Goal: Information Seeking & Learning: Learn about a topic

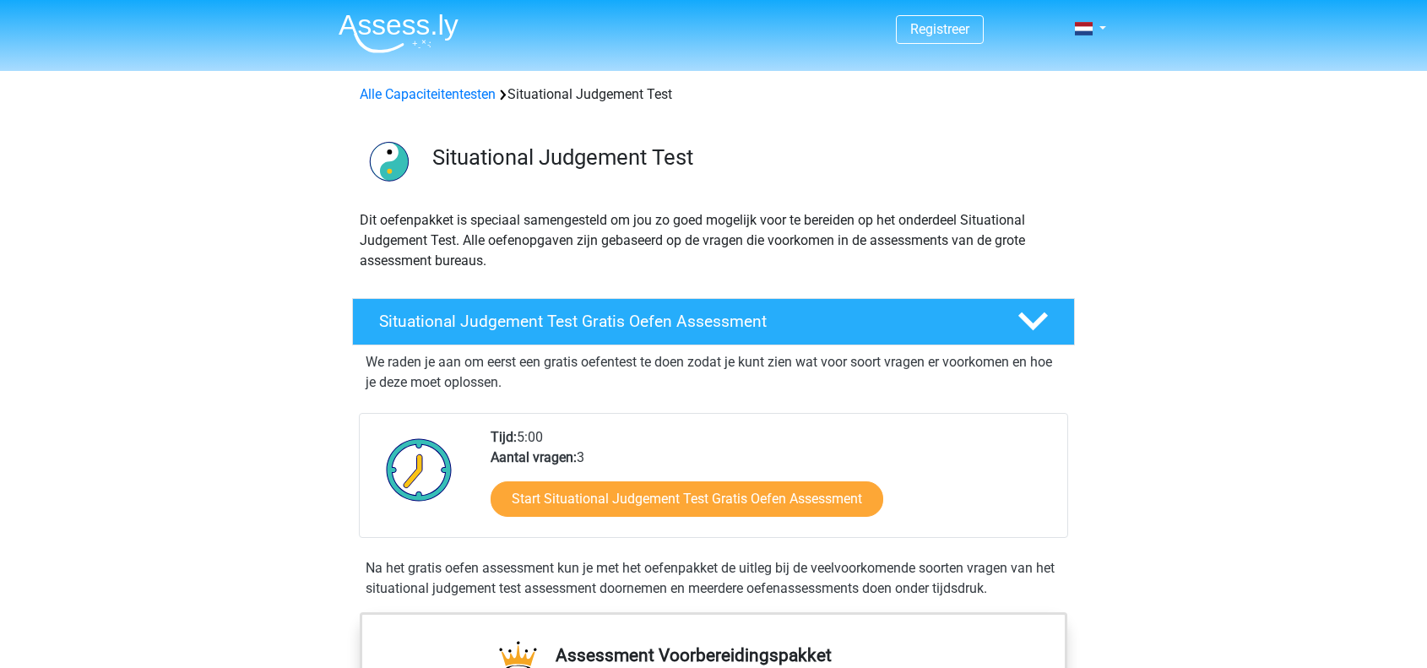
scroll to position [253, 0]
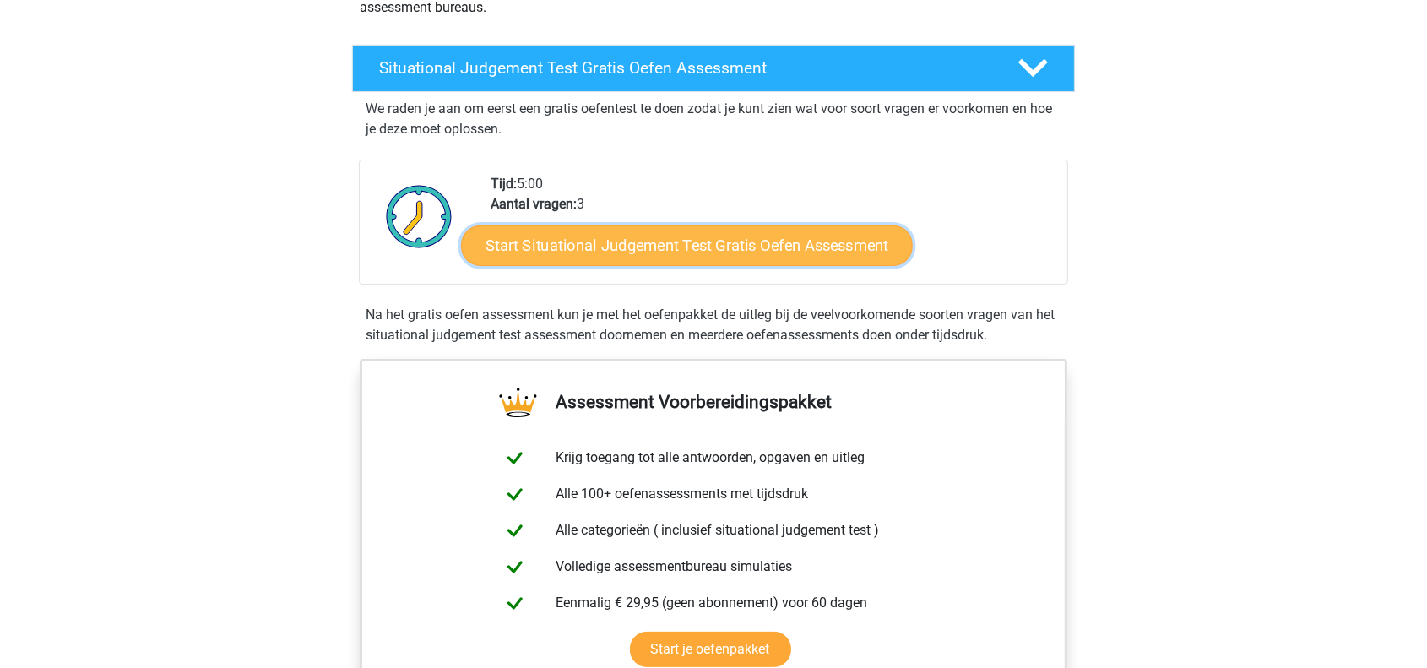
click at [687, 250] on link "Start Situational Judgement Test Gratis Oefen Assessment" at bounding box center [687, 245] width 452 height 41
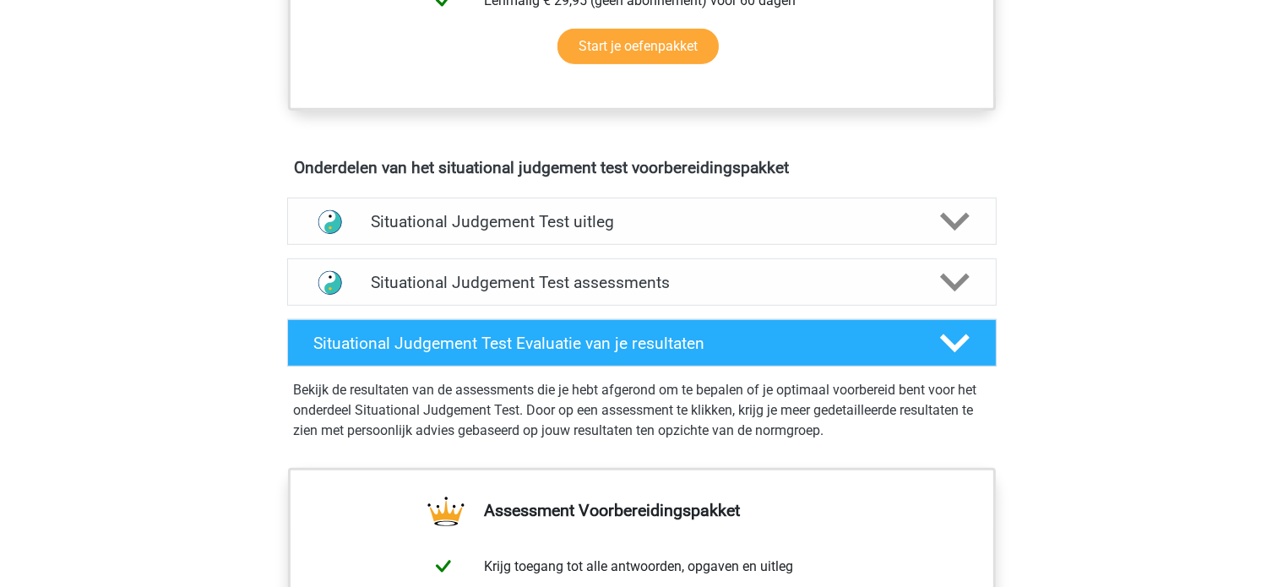
scroll to position [844, 0]
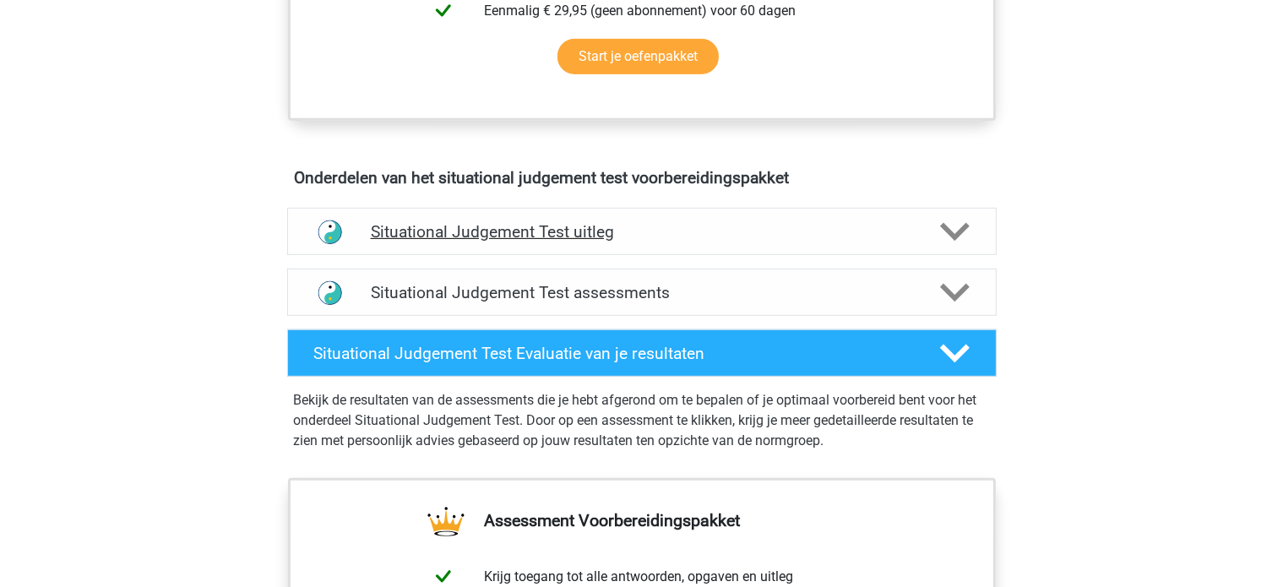
click at [604, 240] on div "Situational Judgement Test uitleg" at bounding box center [641, 231] width 709 height 47
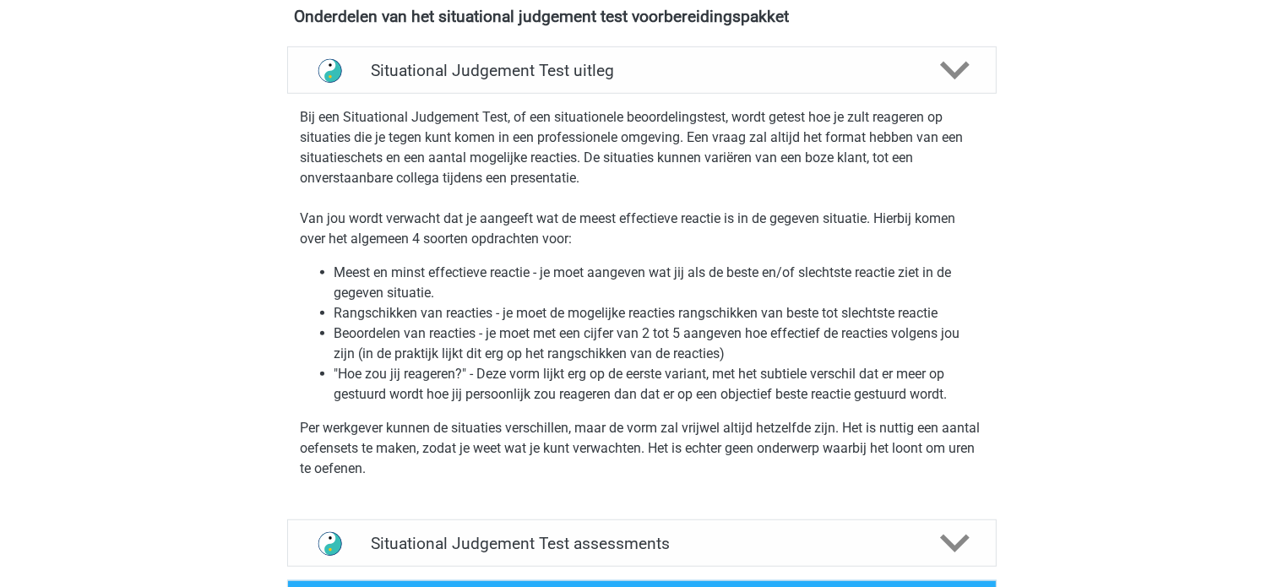
scroll to position [1182, 0]
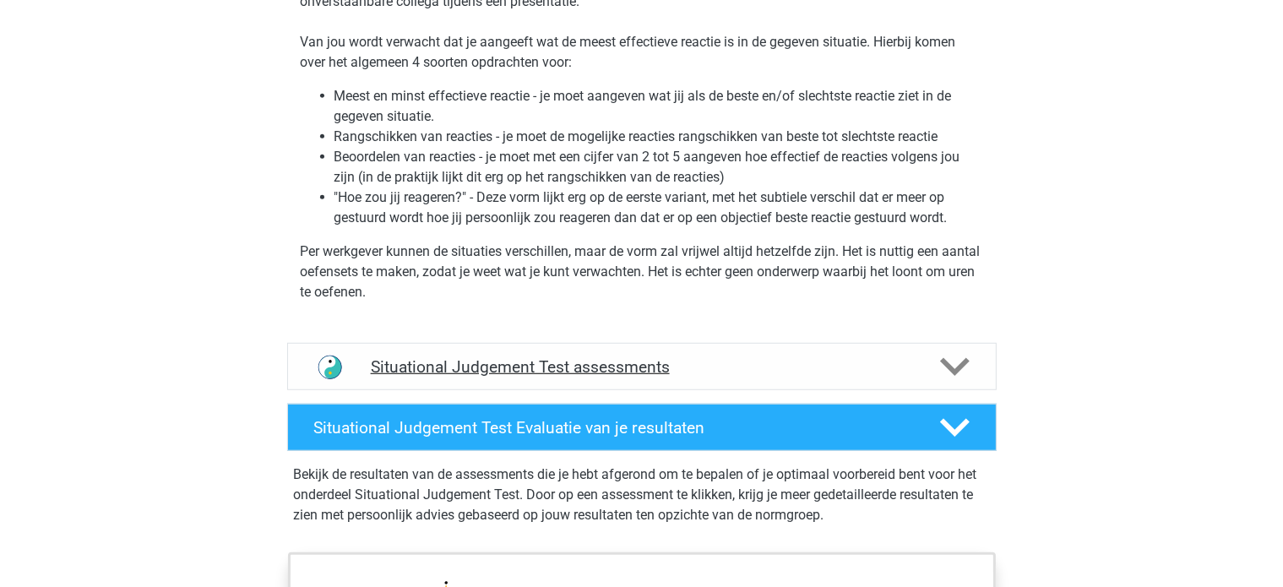
click at [686, 368] on h4 "Situational Judgement Test assessments" at bounding box center [642, 366] width 542 height 19
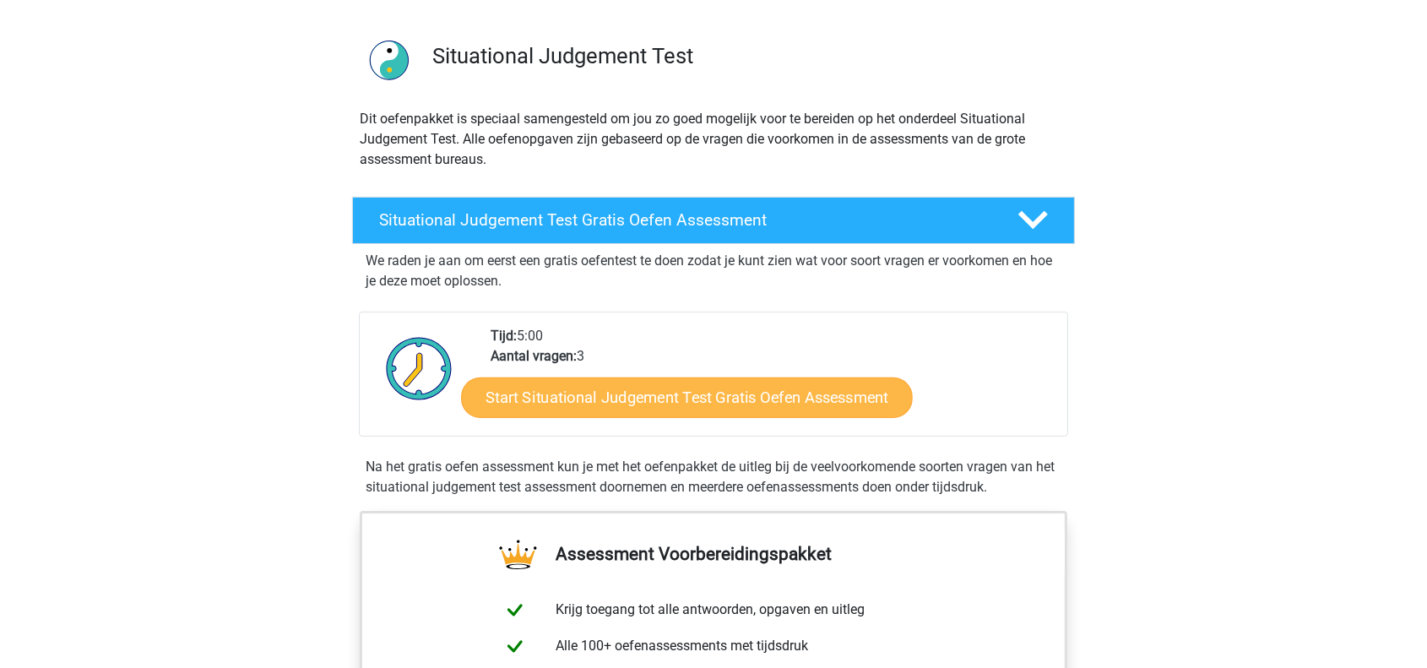
scroll to position [84, 0]
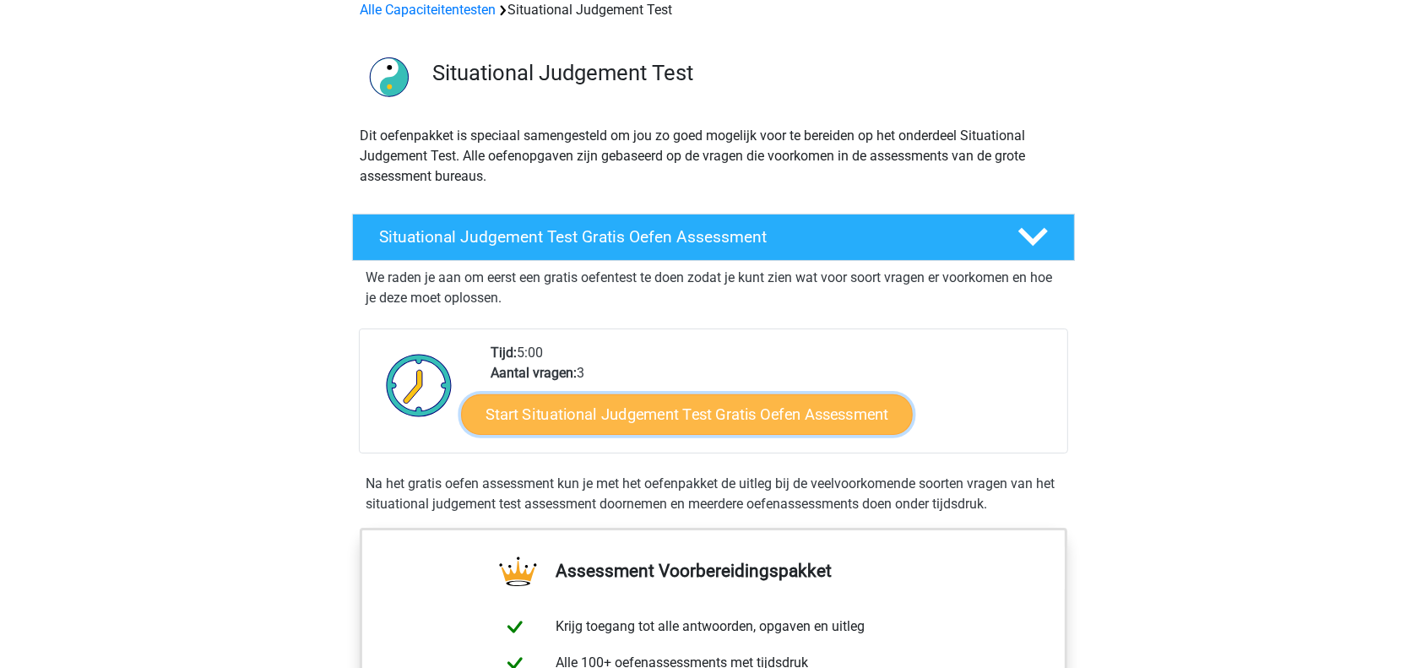
click at [665, 407] on link "Start Situational Judgement Test Gratis Oefen Assessment" at bounding box center [687, 414] width 452 height 41
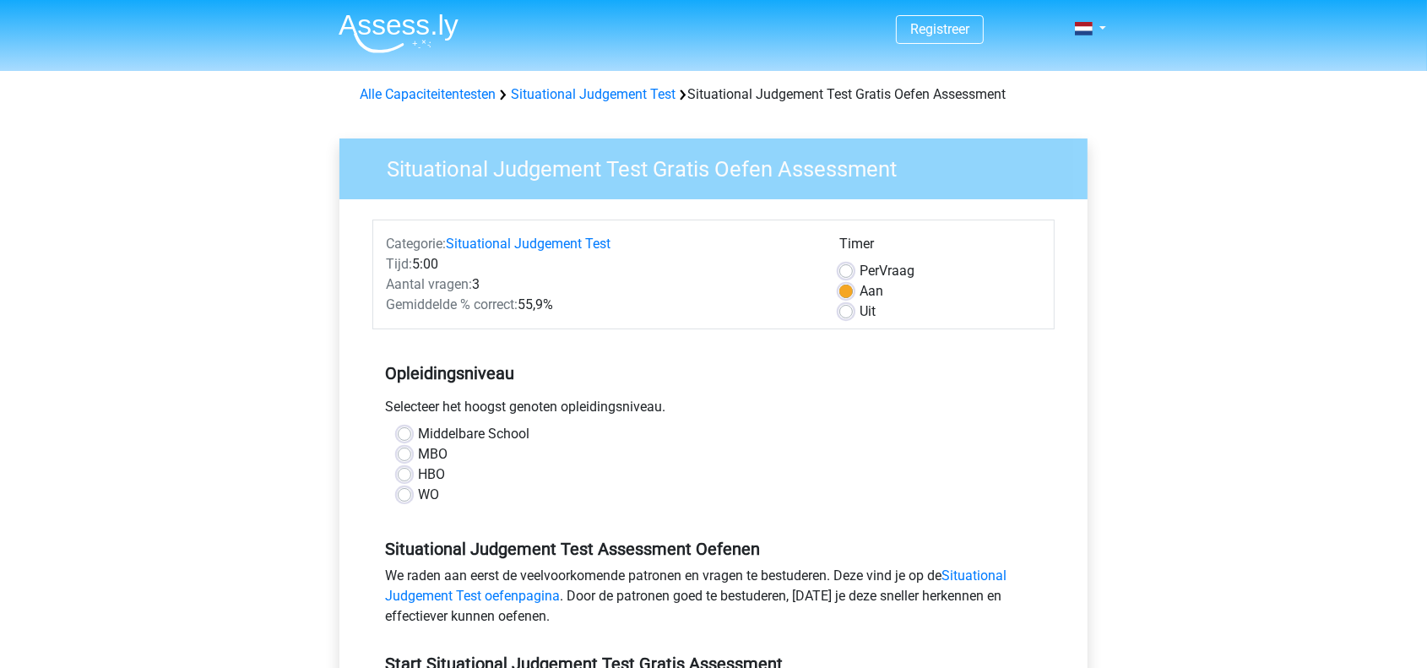
click at [414, 460] on div "MBO" at bounding box center [714, 454] width 632 height 20
click at [411, 459] on div "MBO" at bounding box center [714, 454] width 632 height 20
click at [418, 452] on label "MBO" at bounding box center [433, 454] width 30 height 20
click at [407, 452] on input "MBO" at bounding box center [405, 452] width 14 height 17
radio input "true"
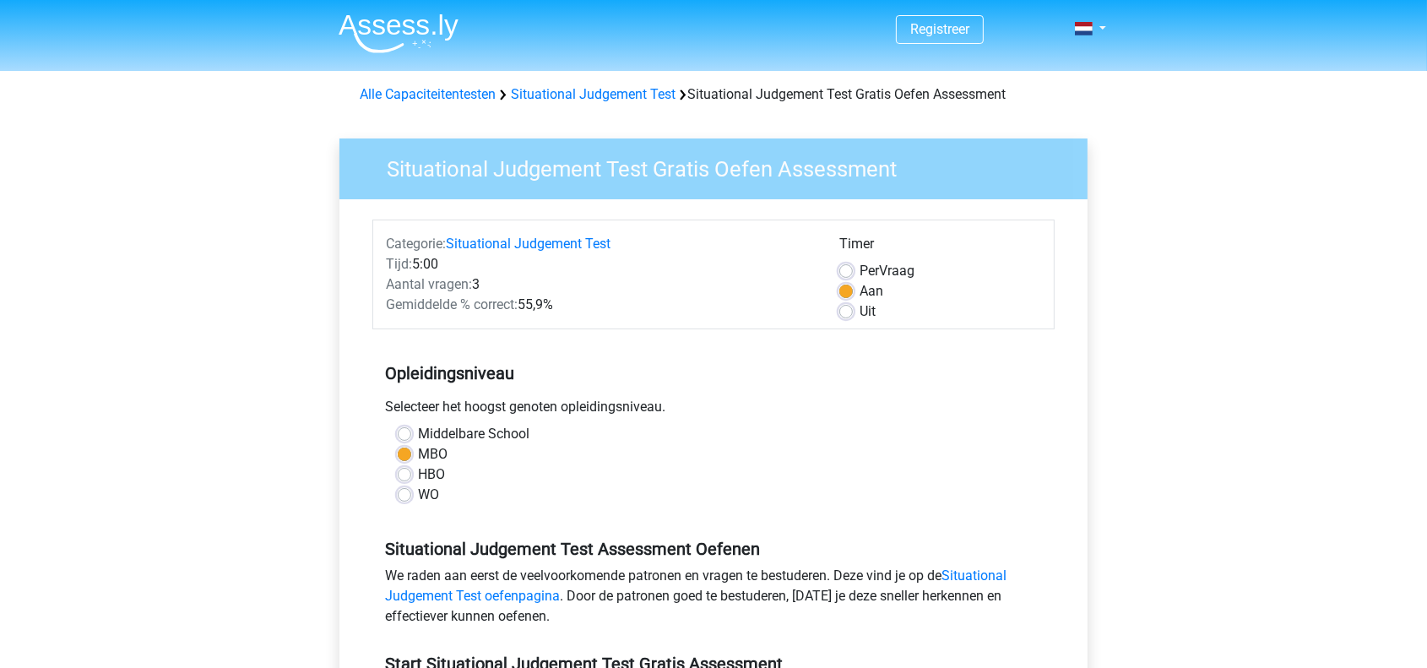
click at [418, 469] on label "HBO" at bounding box center [431, 474] width 27 height 20
click at [408, 469] on input "HBO" at bounding box center [405, 472] width 14 height 17
radio input "true"
click at [418, 456] on label "MBO" at bounding box center [433, 454] width 30 height 20
click at [406, 456] on input "MBO" at bounding box center [405, 452] width 14 height 17
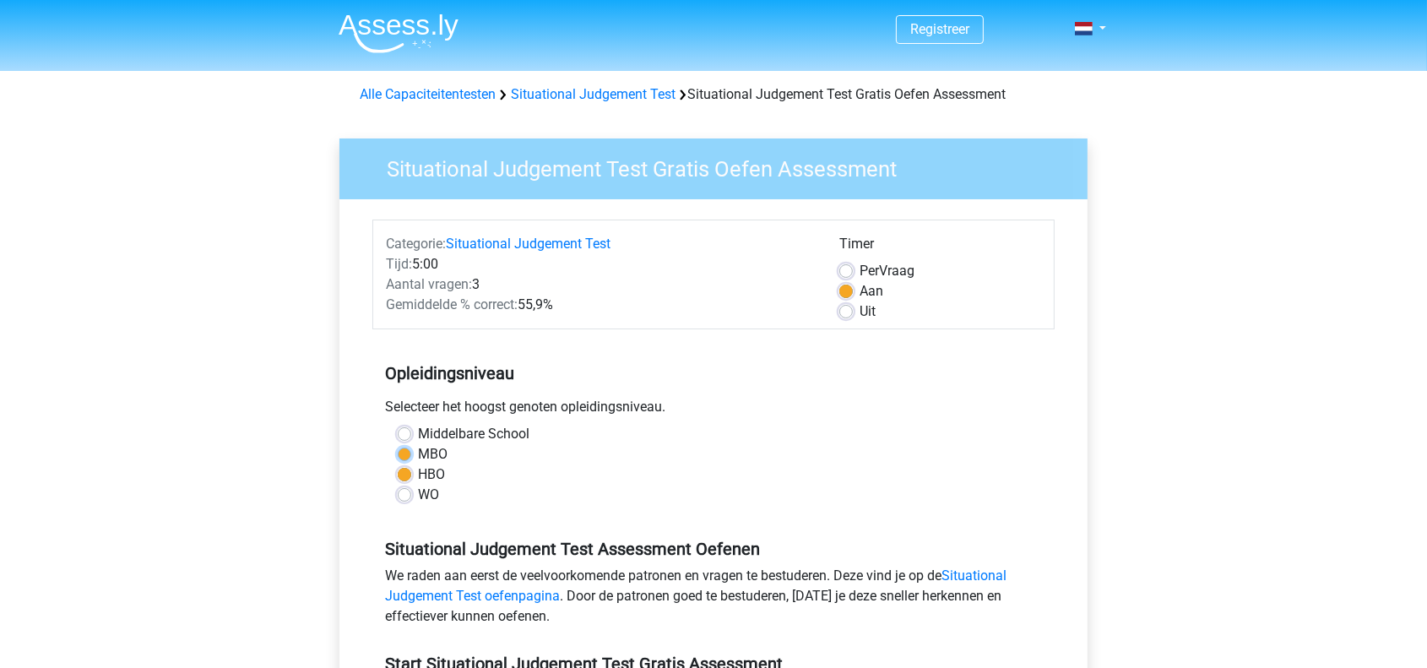
radio input "true"
click at [401, 502] on div "WO" at bounding box center [714, 495] width 632 height 20
click at [418, 499] on label "WO" at bounding box center [428, 495] width 21 height 20
click at [402, 499] on input "WO" at bounding box center [405, 493] width 14 height 17
radio input "true"
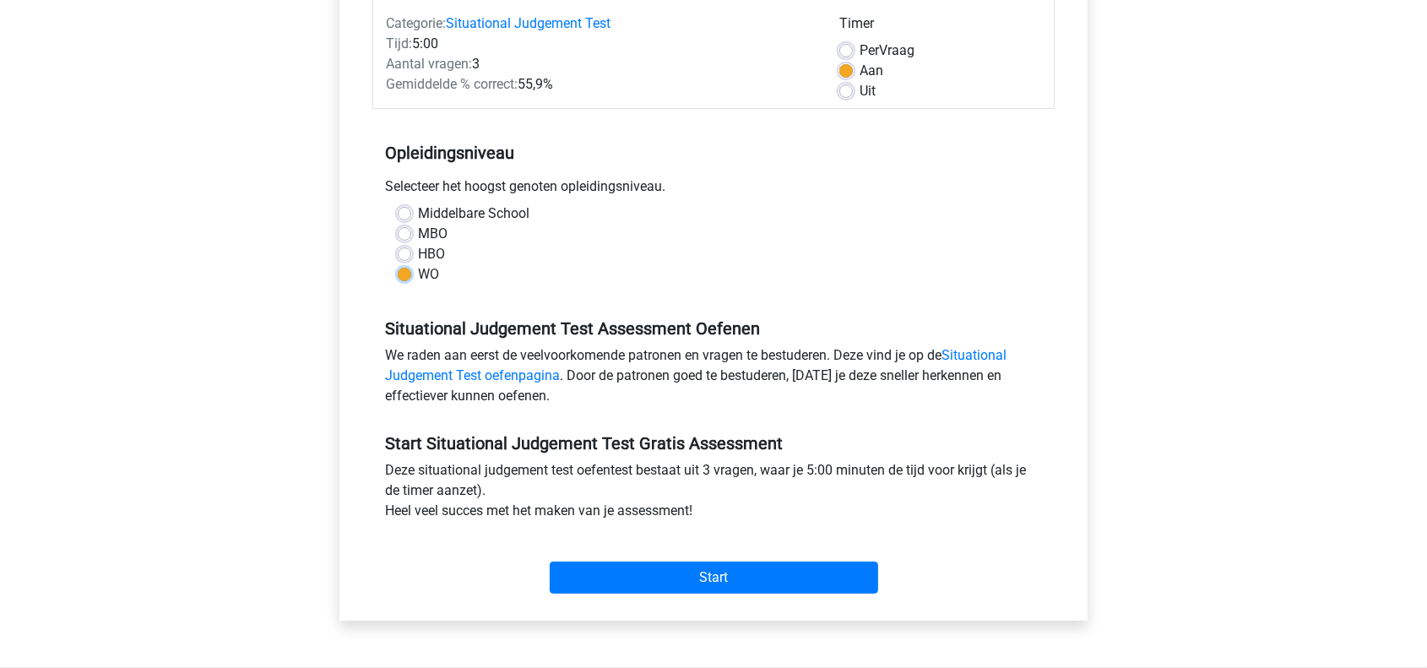
scroll to position [253, 0]
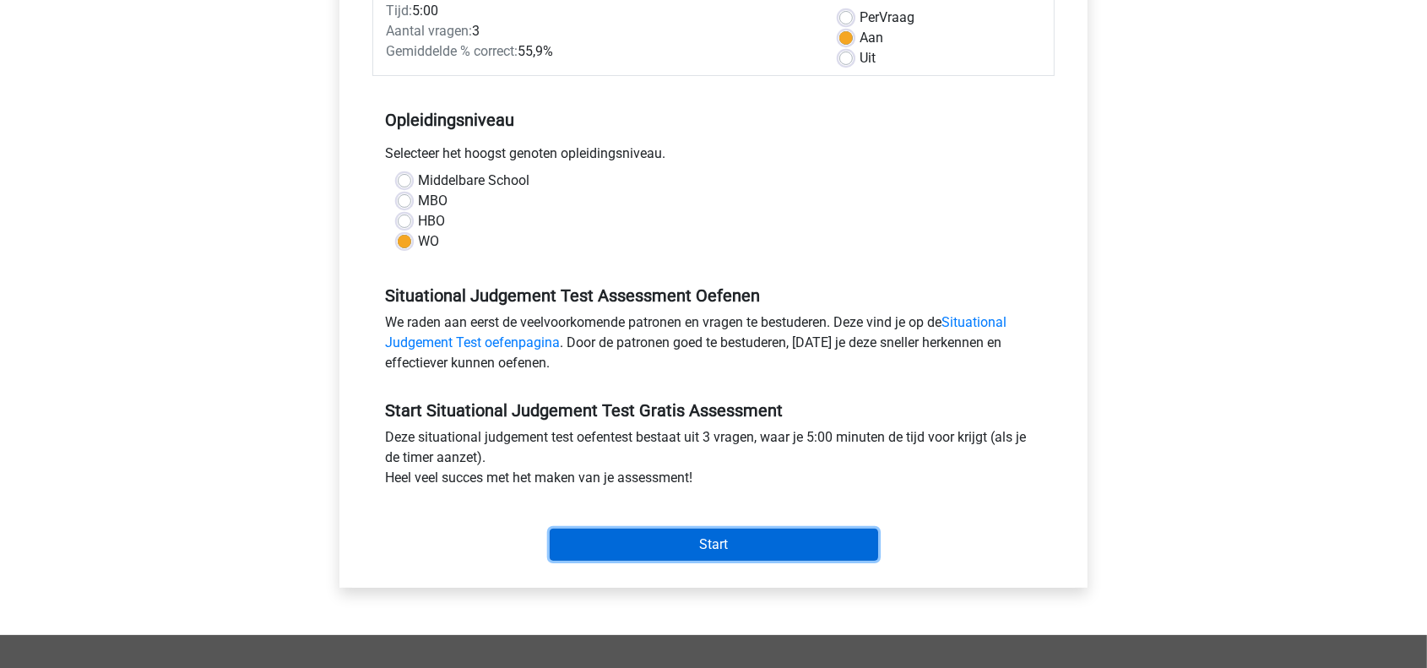
click at [668, 542] on input "Start" at bounding box center [714, 545] width 328 height 32
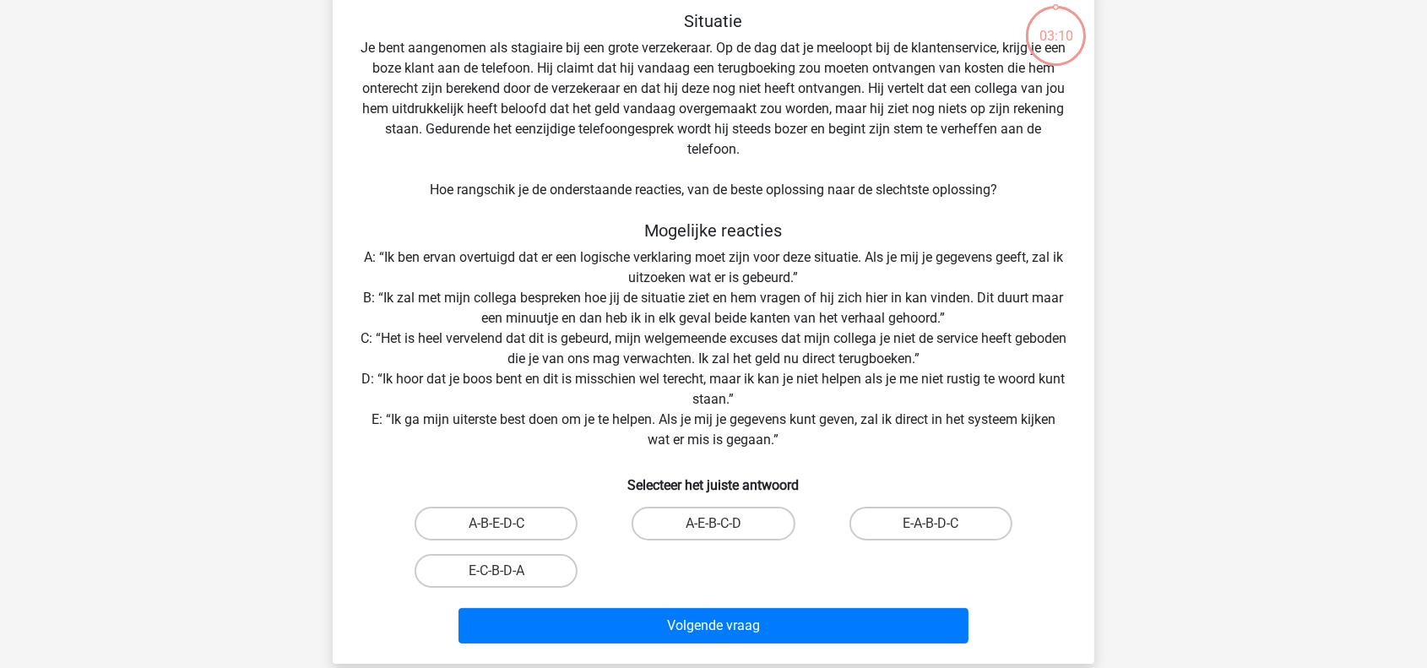
scroll to position [169, 0]
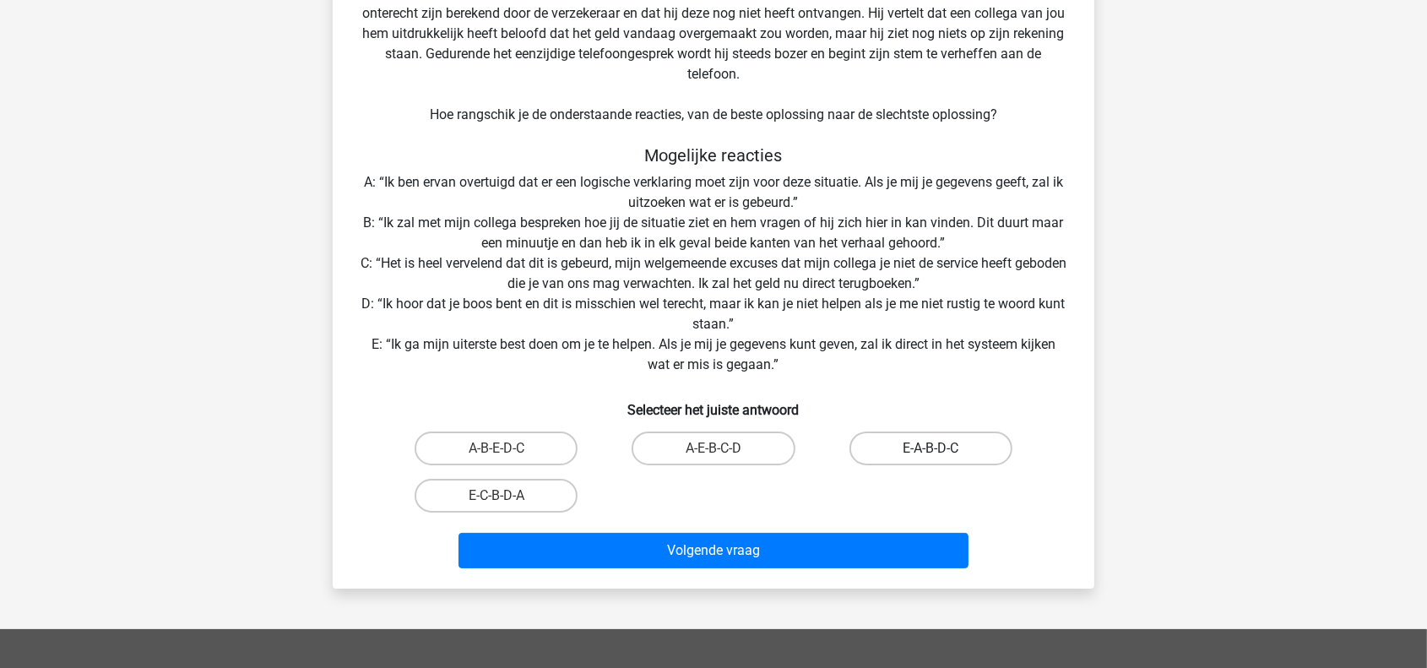
click at [919, 452] on label "E-A-B-D-C" at bounding box center [931, 449] width 163 height 34
click at [931, 452] on input "E-A-B-D-C" at bounding box center [936, 453] width 11 height 11
radio input "true"
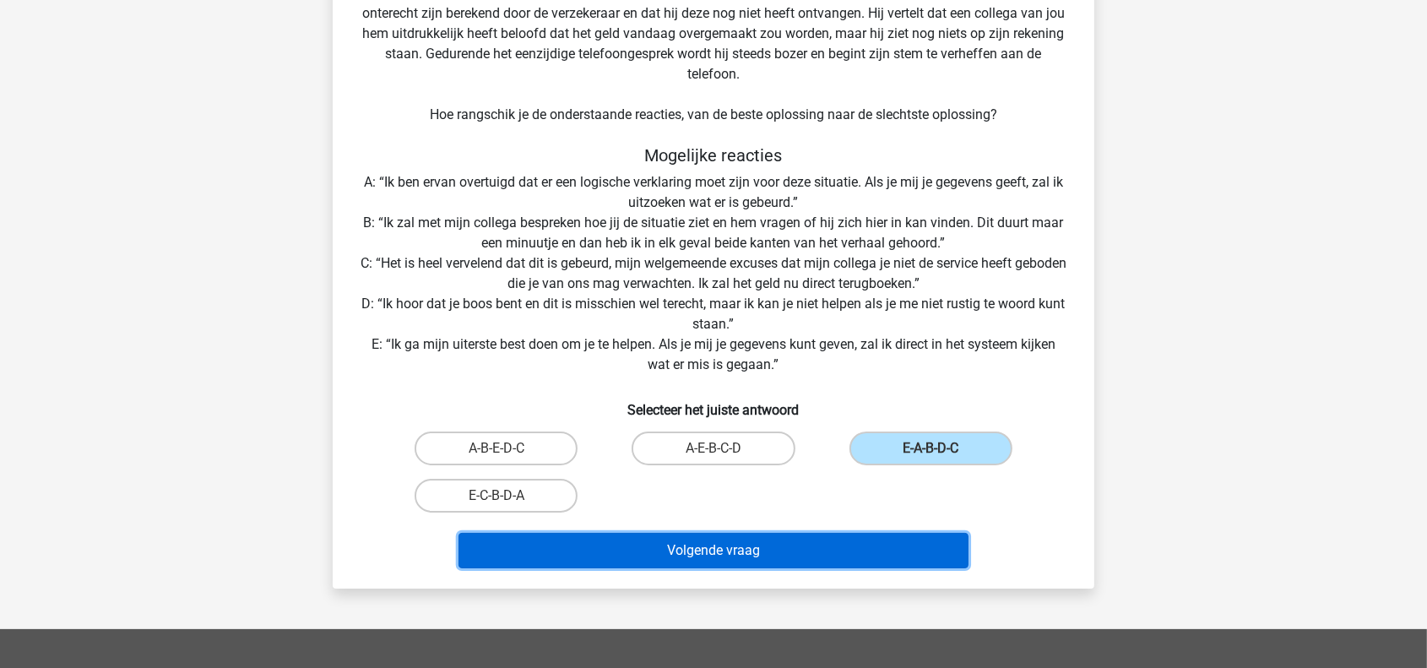
click at [803, 557] on button "Volgende vraag" at bounding box center [714, 550] width 511 height 35
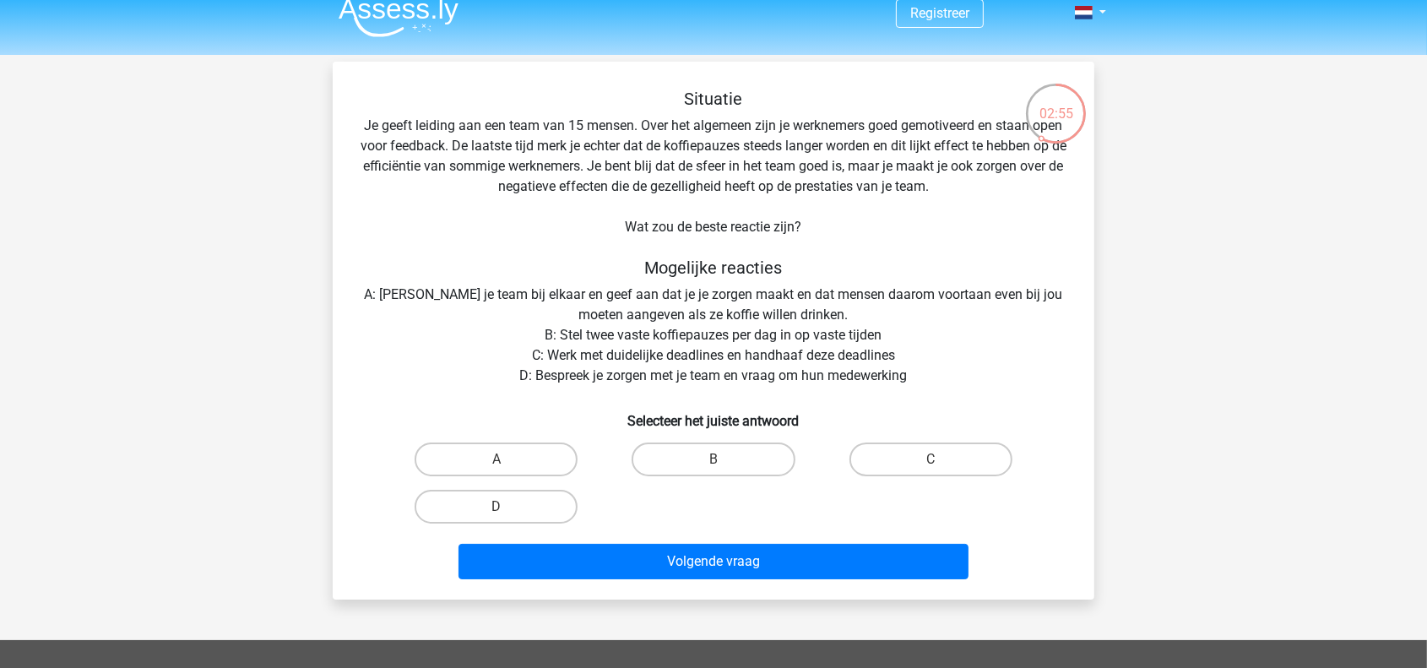
scroll to position [0, 0]
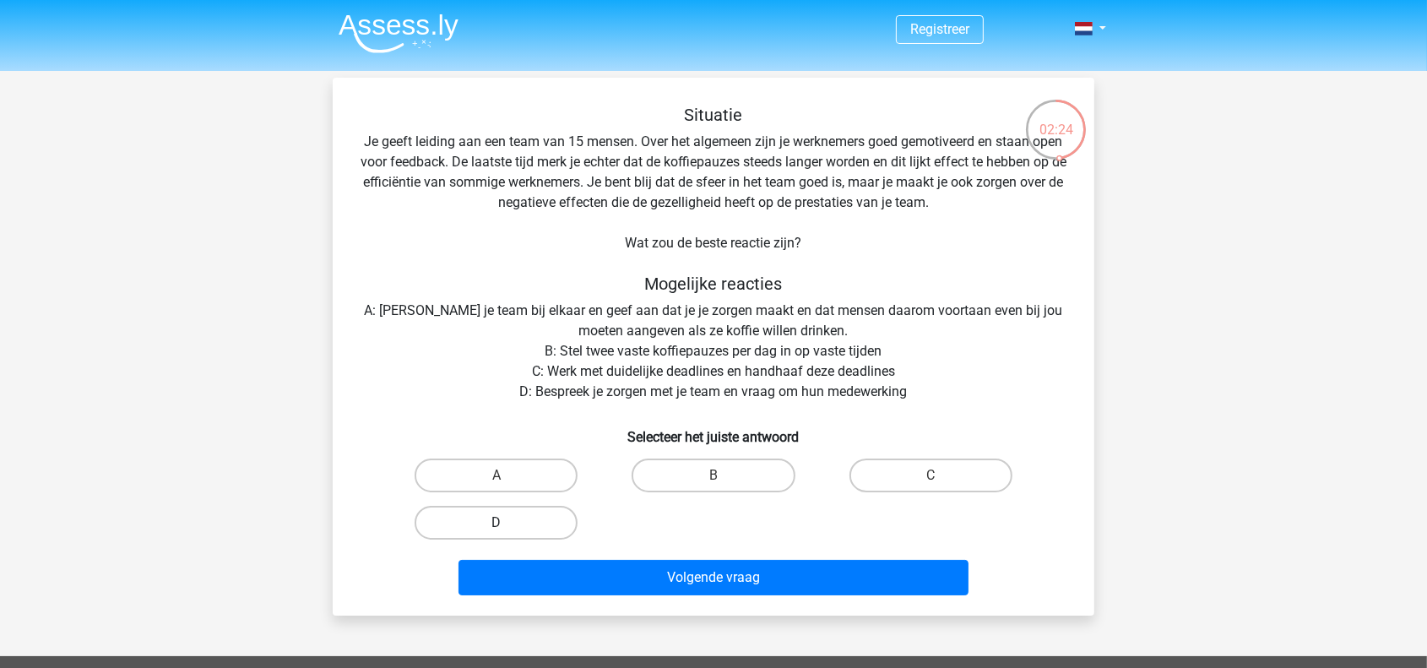
click at [483, 517] on label "D" at bounding box center [496, 523] width 163 height 34
click at [497, 523] on input "D" at bounding box center [502, 528] width 11 height 11
radio input "true"
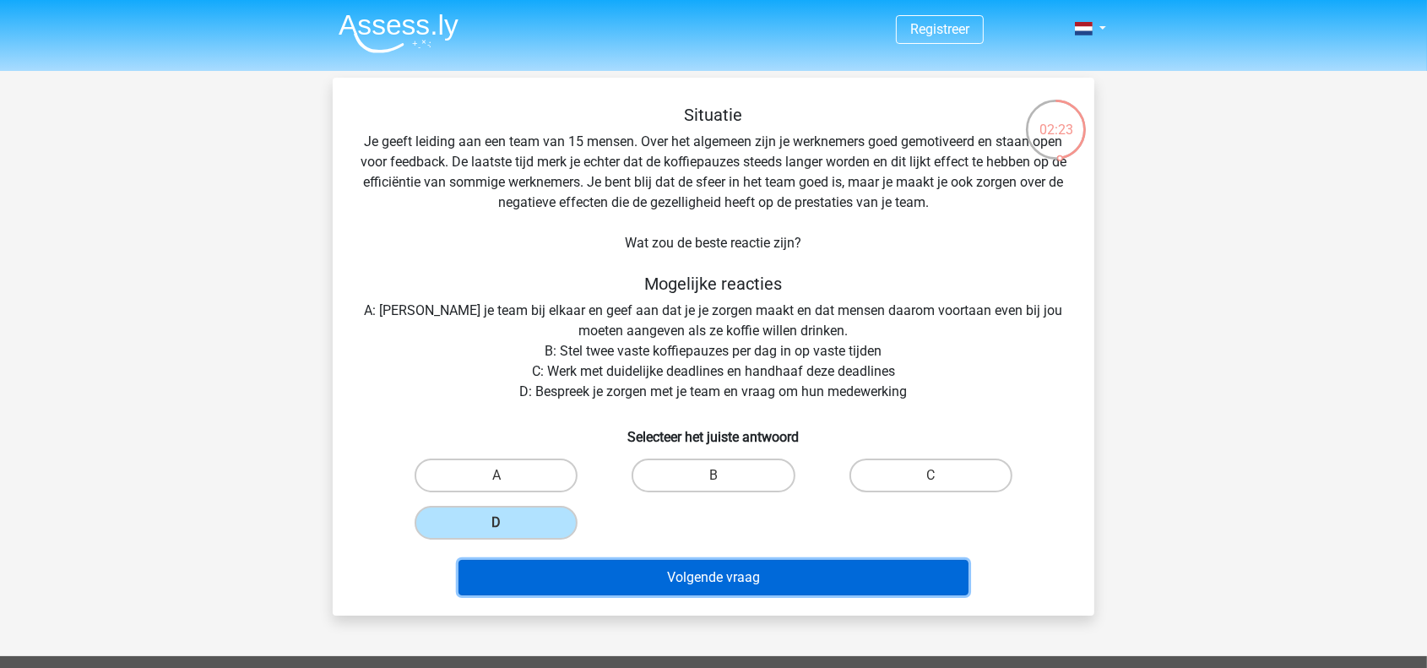
click at [751, 584] on button "Volgende vraag" at bounding box center [714, 577] width 511 height 35
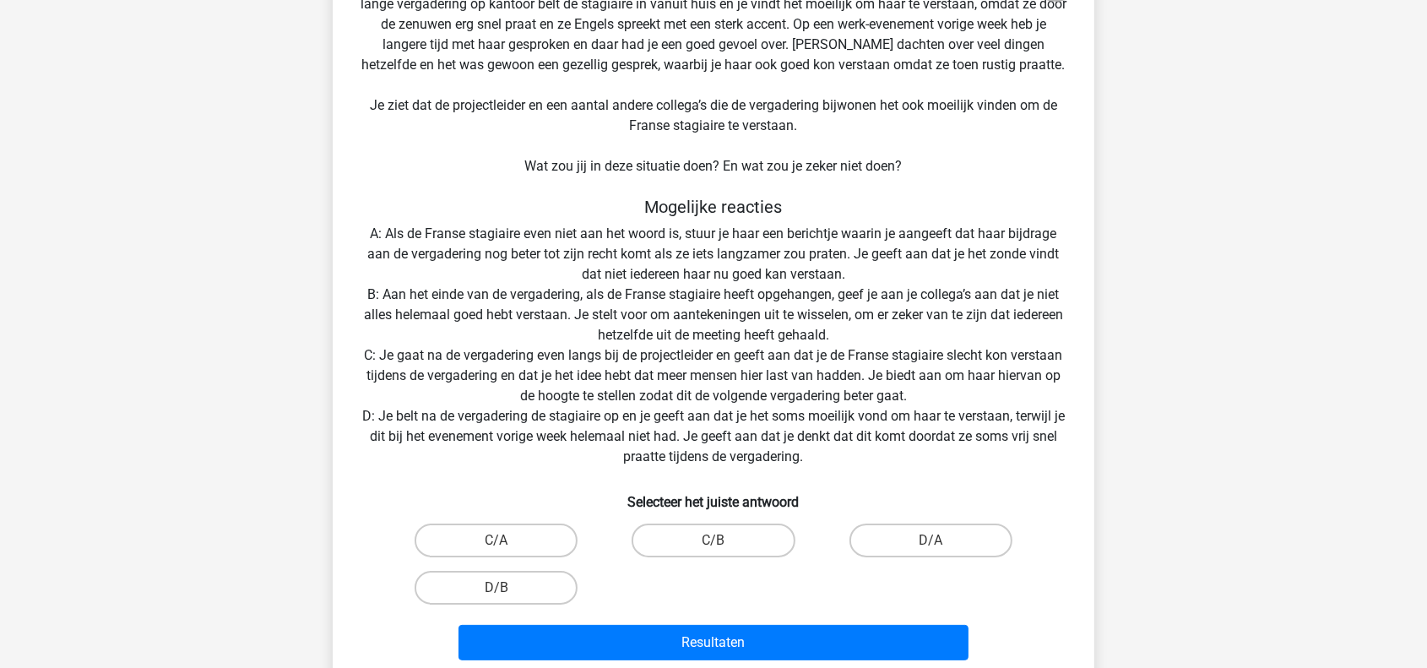
scroll to position [169, 0]
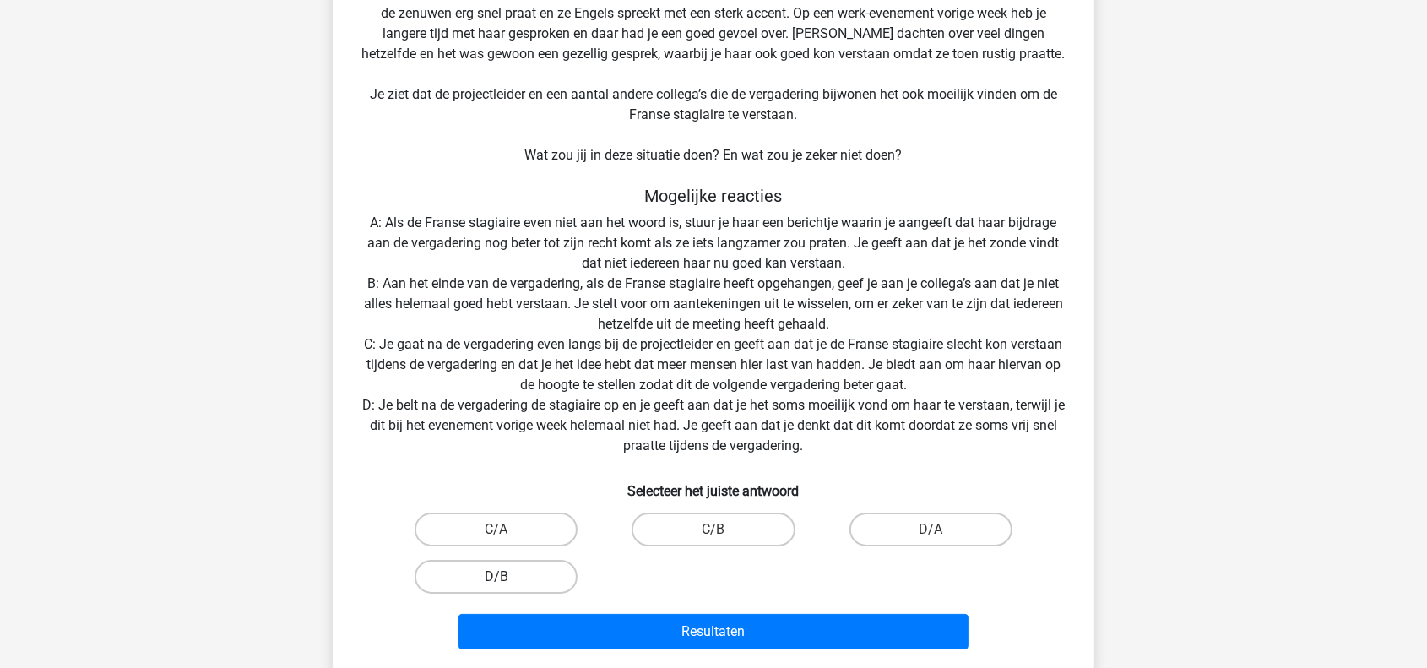
click at [494, 574] on label "D/B" at bounding box center [496, 577] width 163 height 34
click at [497, 577] on input "D/B" at bounding box center [502, 582] width 11 height 11
radio input "true"
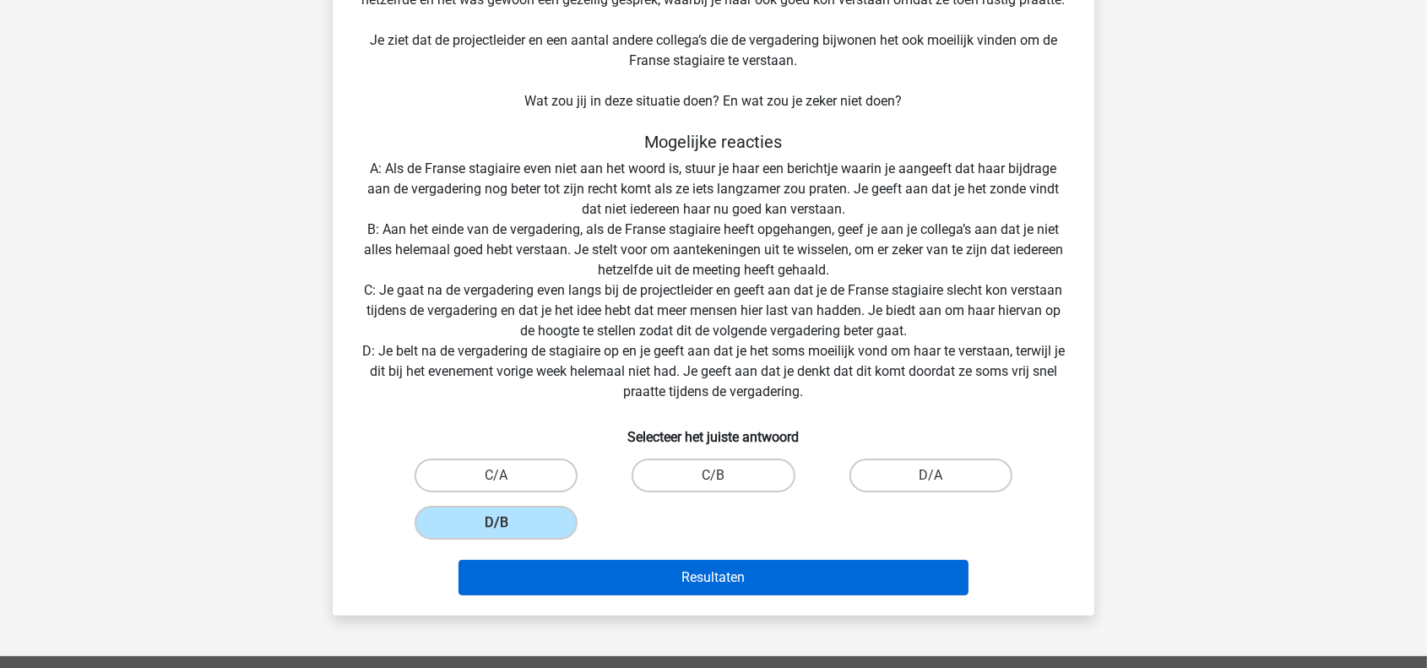
scroll to position [253, 0]
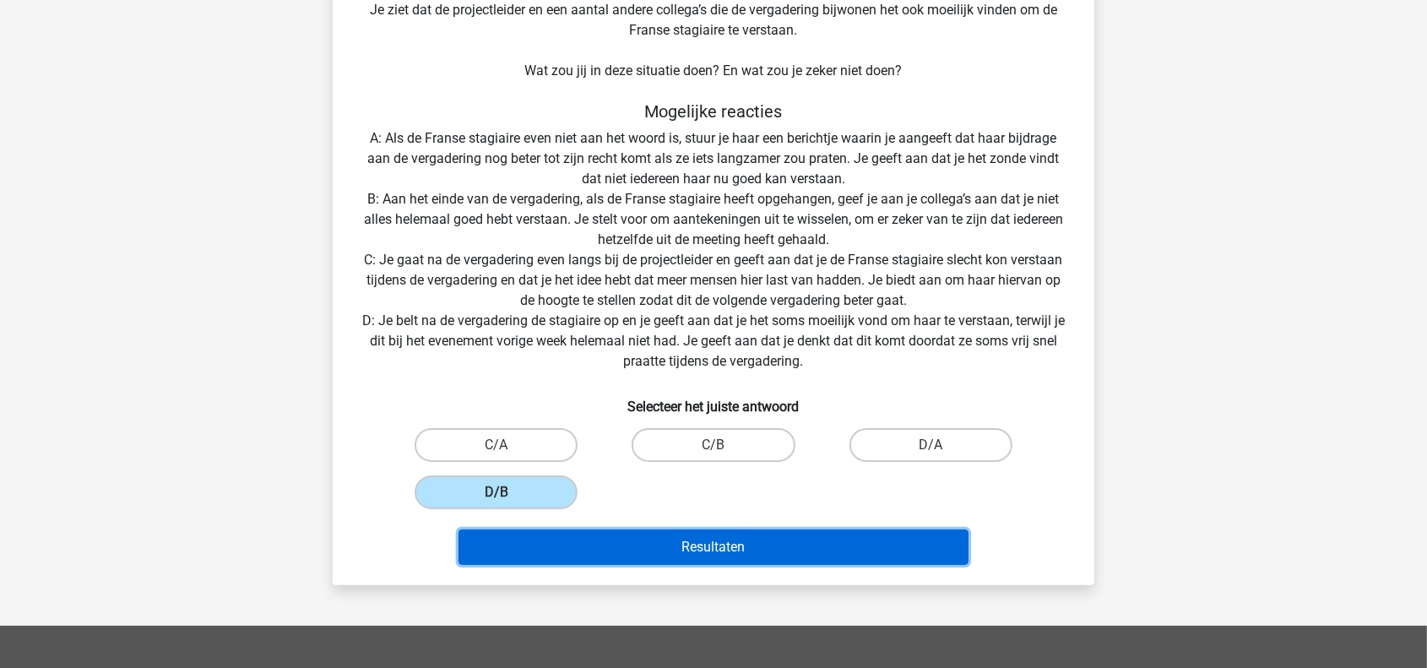
click at [742, 555] on button "Resultaten" at bounding box center [714, 546] width 511 height 35
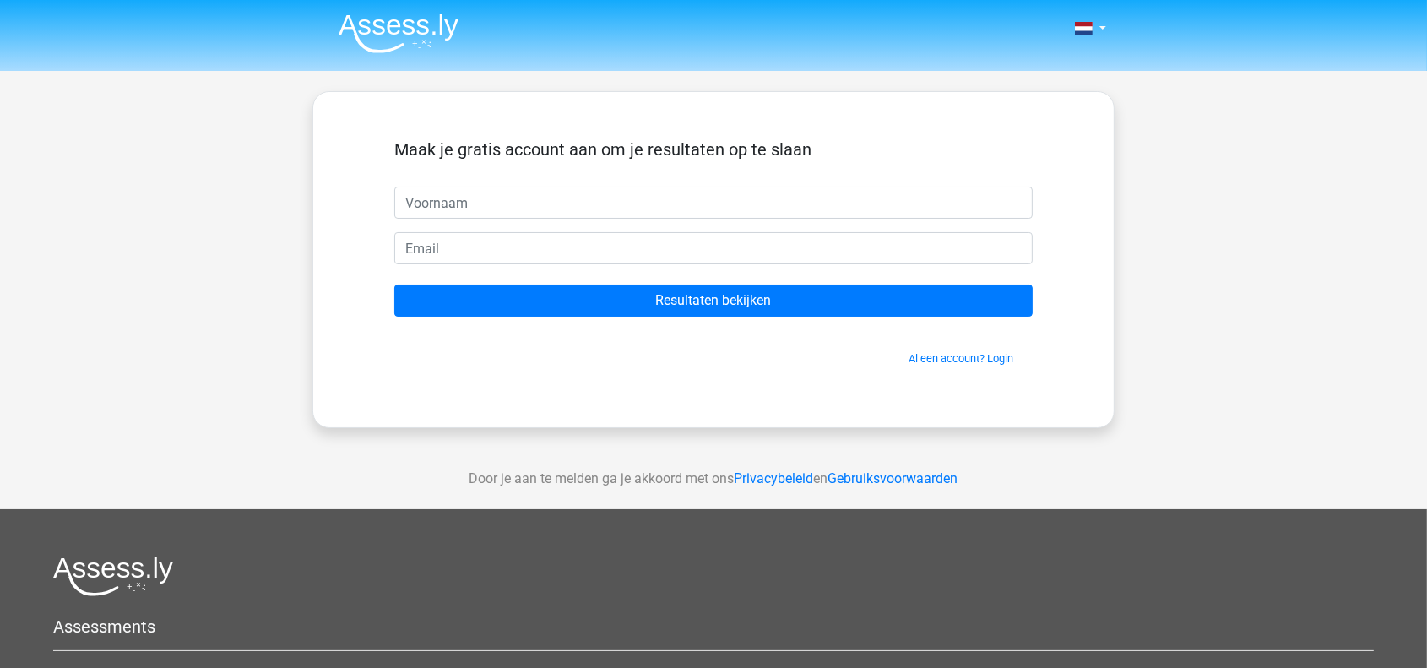
click at [669, 209] on input "text" at bounding box center [713, 203] width 638 height 32
drag, startPoint x: 546, startPoint y: 210, endPoint x: 557, endPoint y: 195, distance: 19.3
click at [546, 209] on input "text" at bounding box center [713, 203] width 638 height 32
type input "[PERSON_NAME]"
click at [528, 230] on form "Maak je gratis account aan om je resultaten op te slaan [PERSON_NAME] Resultate…" at bounding box center [713, 252] width 638 height 227
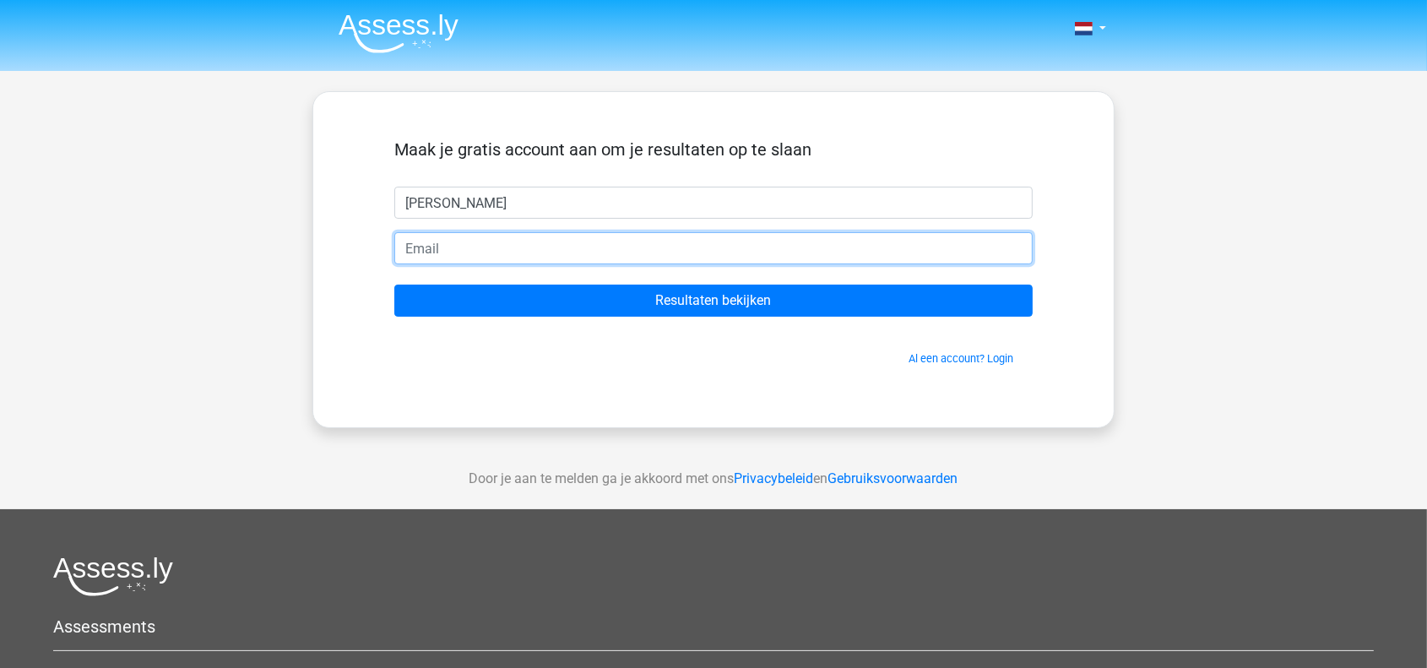
click at [528, 253] on input "email" at bounding box center [713, 248] width 638 height 32
type input "[EMAIL_ADDRESS][DOMAIN_NAME]"
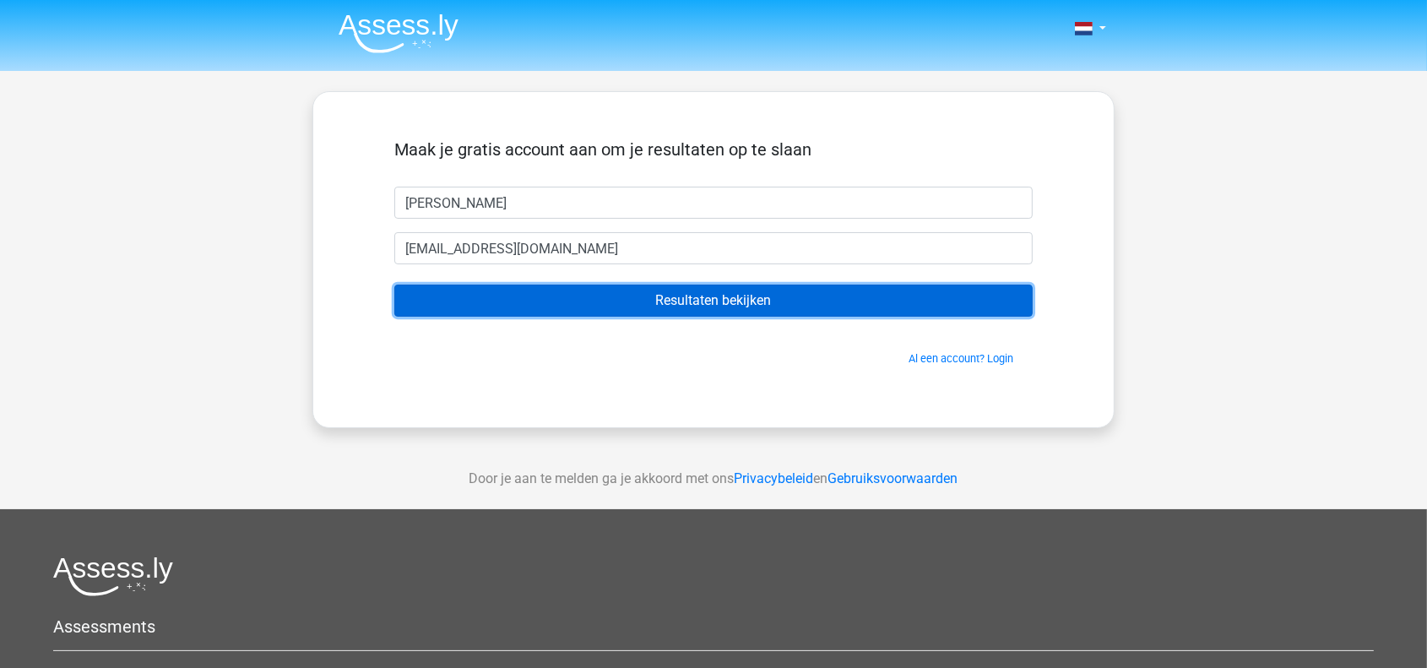
click at [606, 296] on input "Resultaten bekijken" at bounding box center [713, 301] width 638 height 32
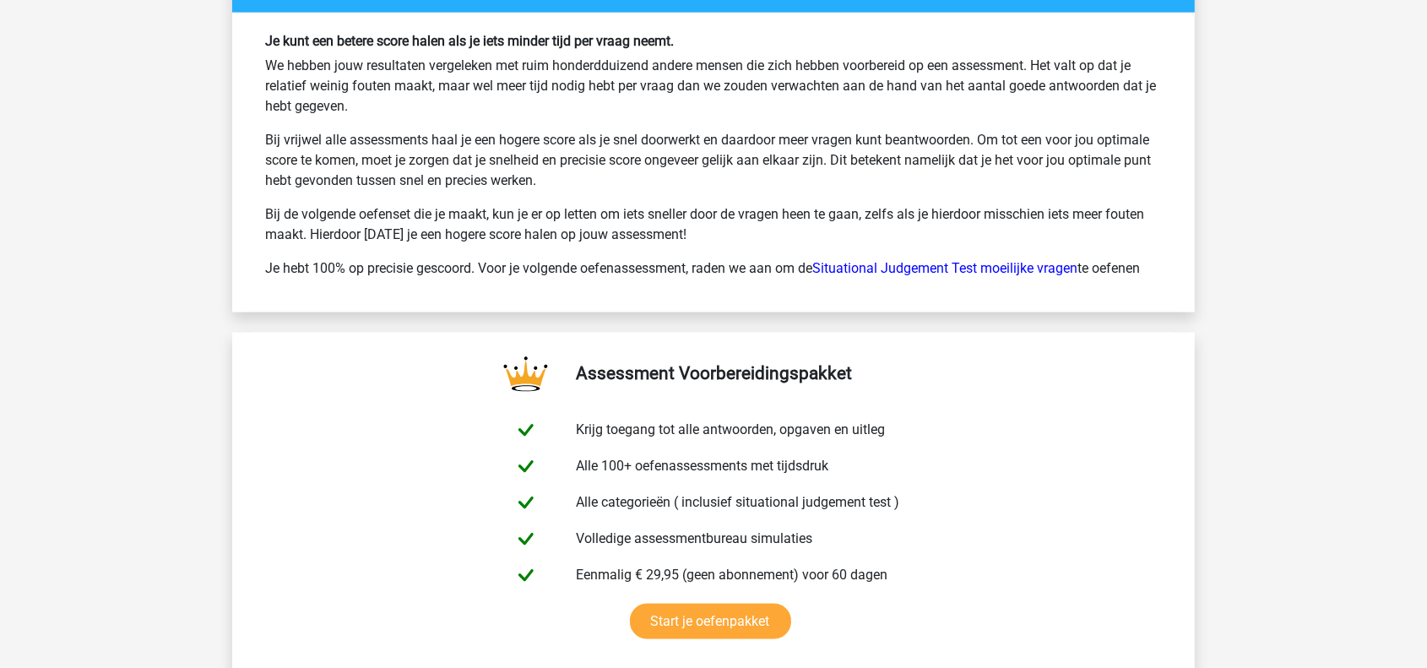
scroll to position [2280, 0]
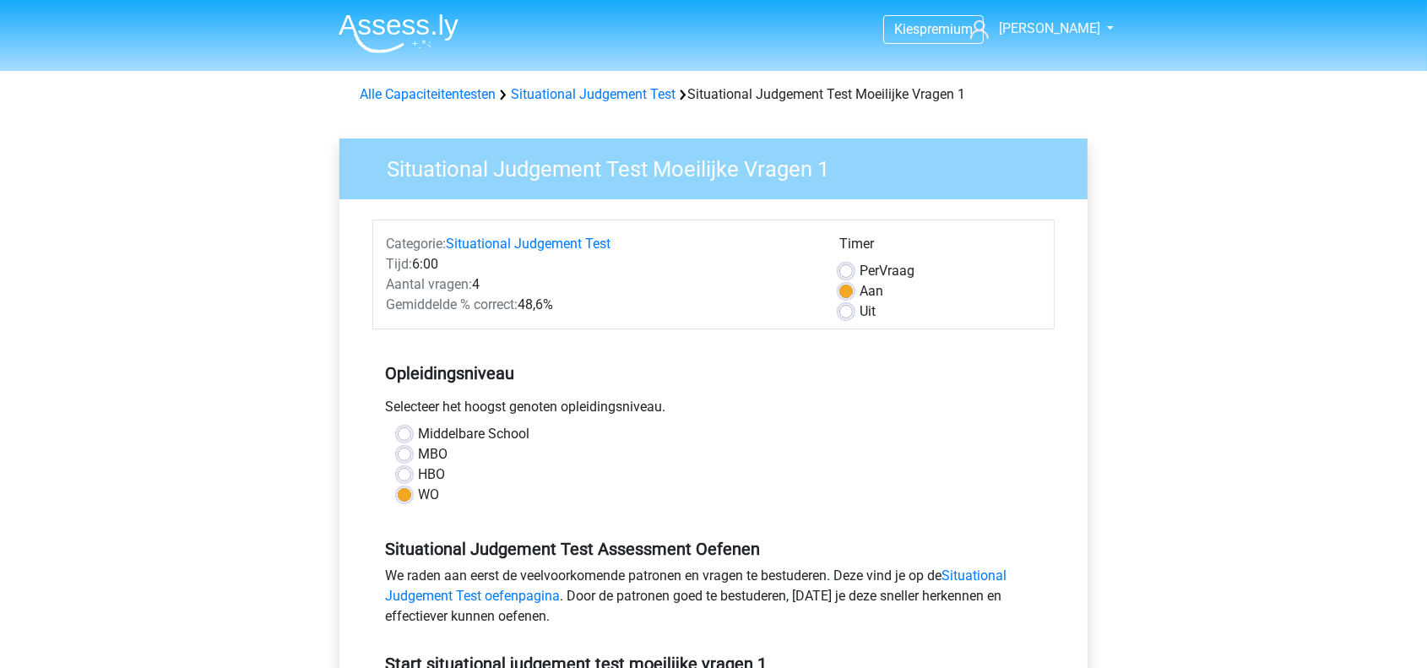
click at [552, 25] on nav "Kies premium Marco marcovht1@gmail.com" at bounding box center [713, 30] width 777 height 55
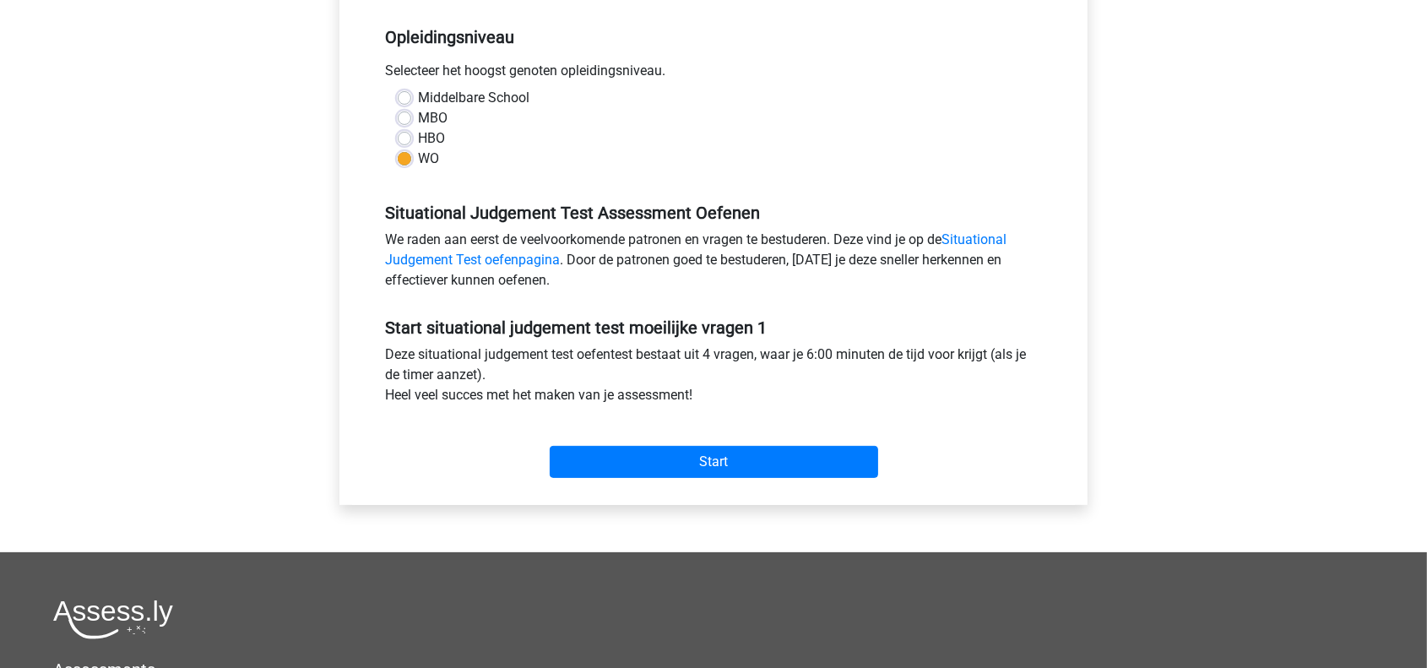
scroll to position [338, 0]
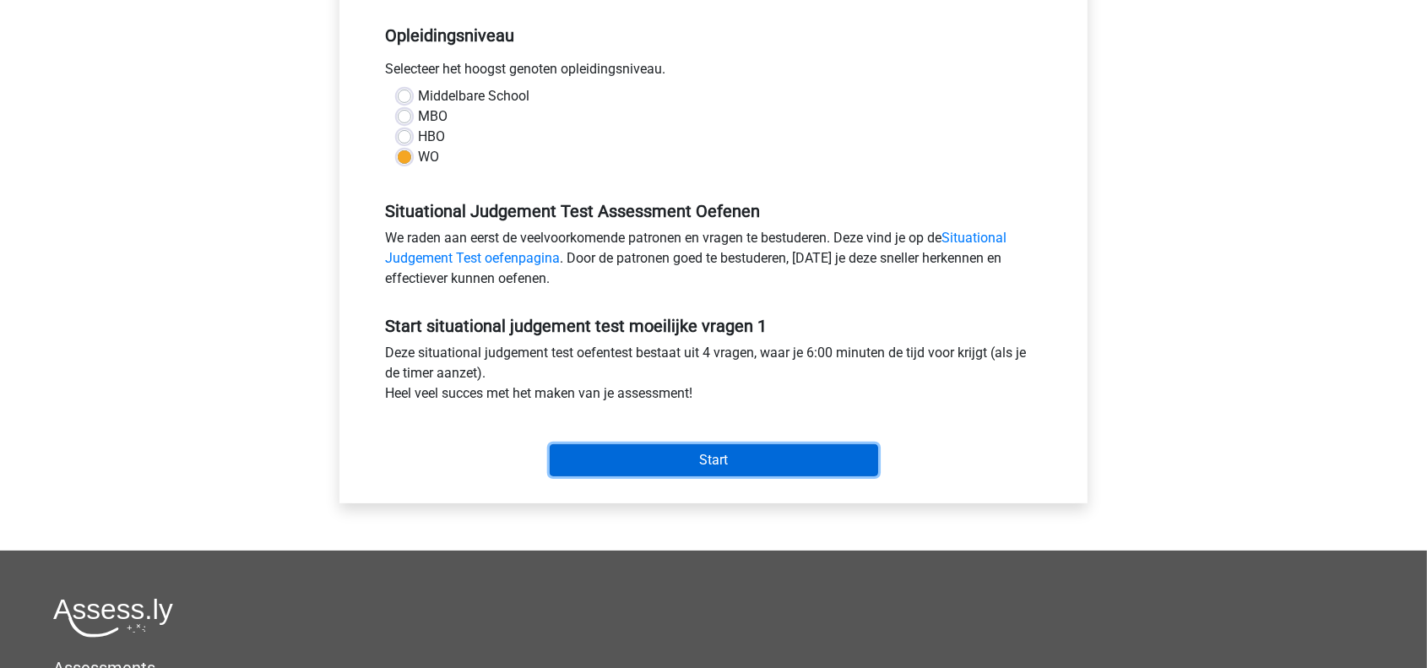
click at [703, 466] on input "Start" at bounding box center [714, 460] width 328 height 32
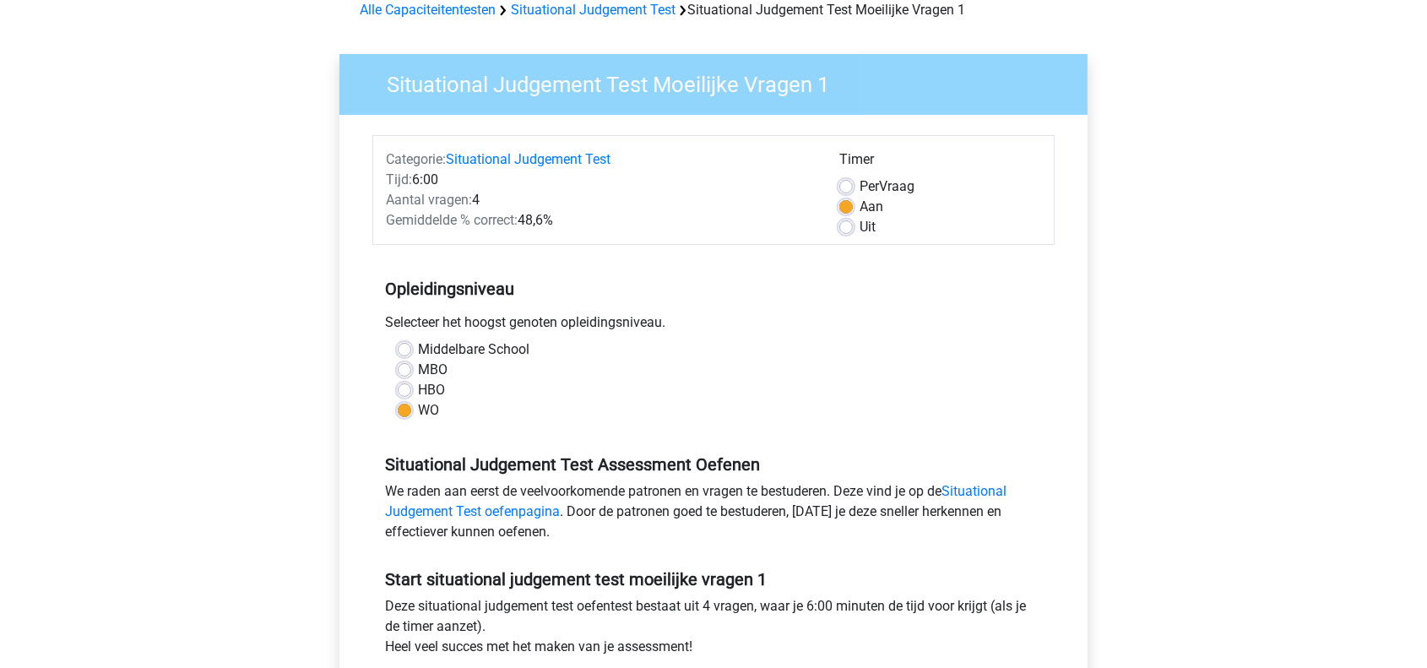
scroll to position [253, 0]
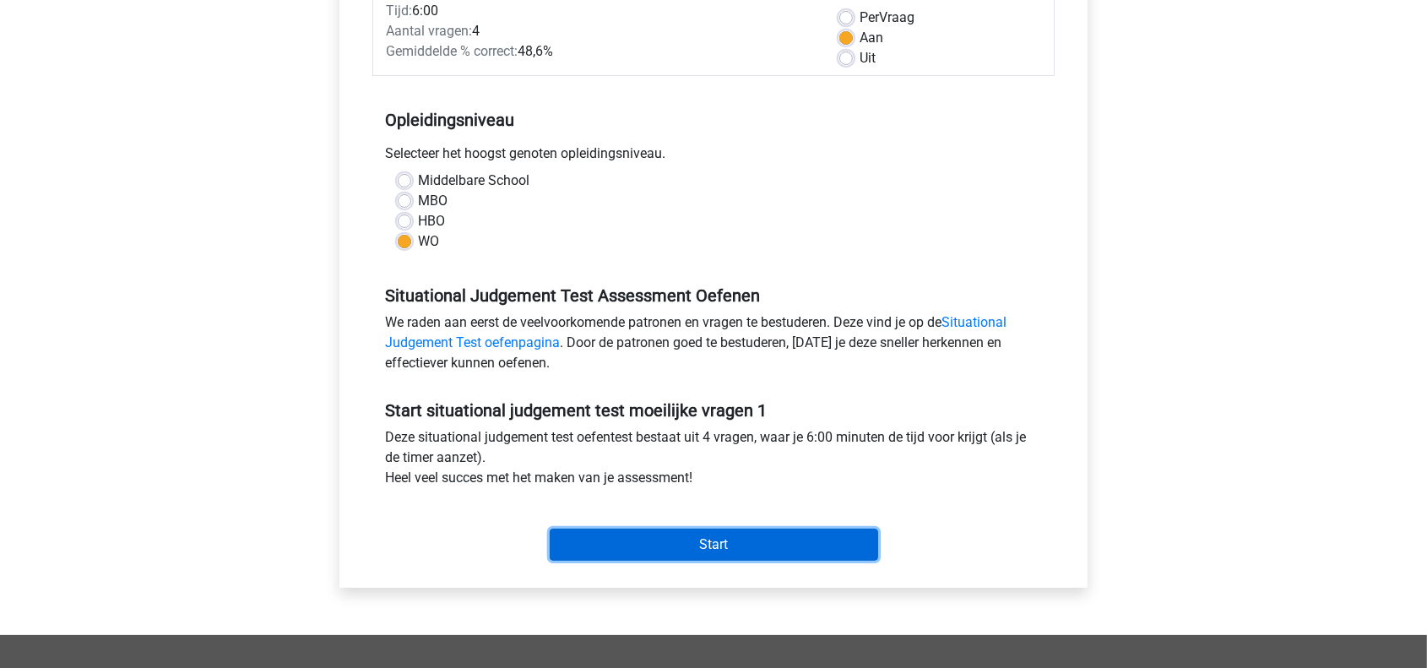
click at [703, 538] on input "Start" at bounding box center [714, 545] width 328 height 32
click at [758, 556] on input "Start" at bounding box center [714, 545] width 328 height 32
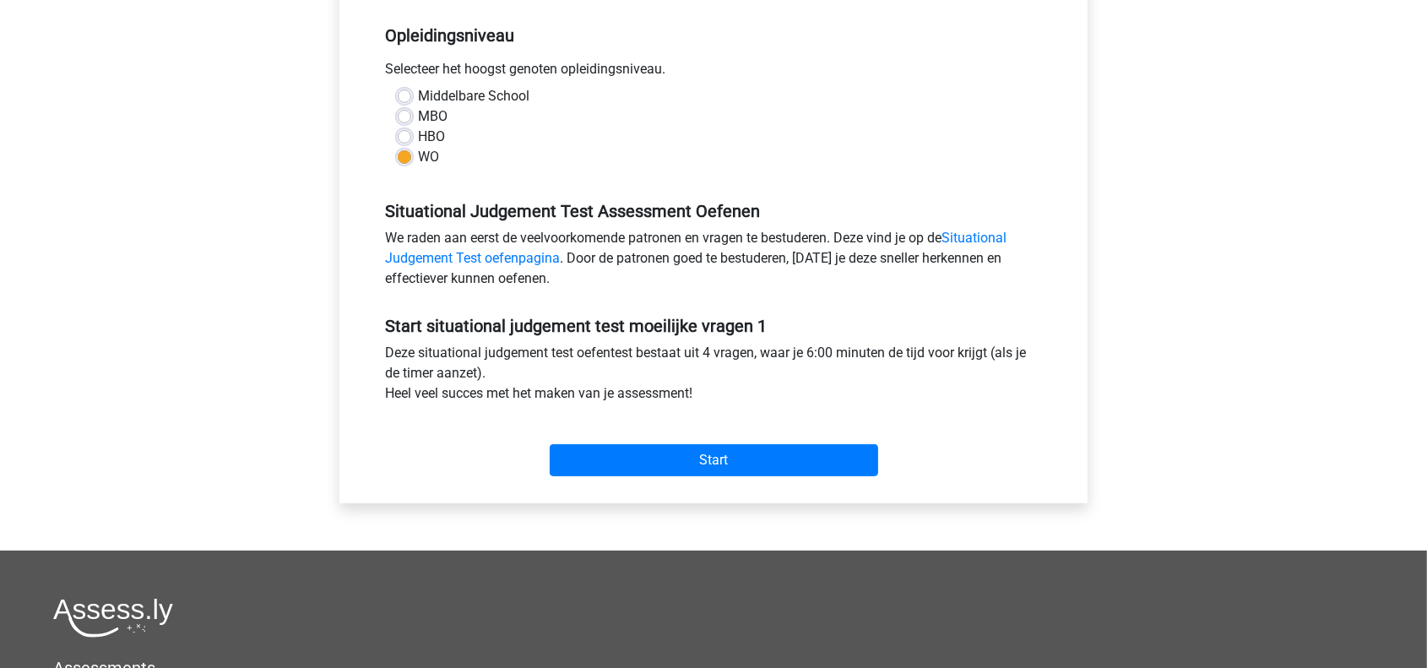
scroll to position [0, 0]
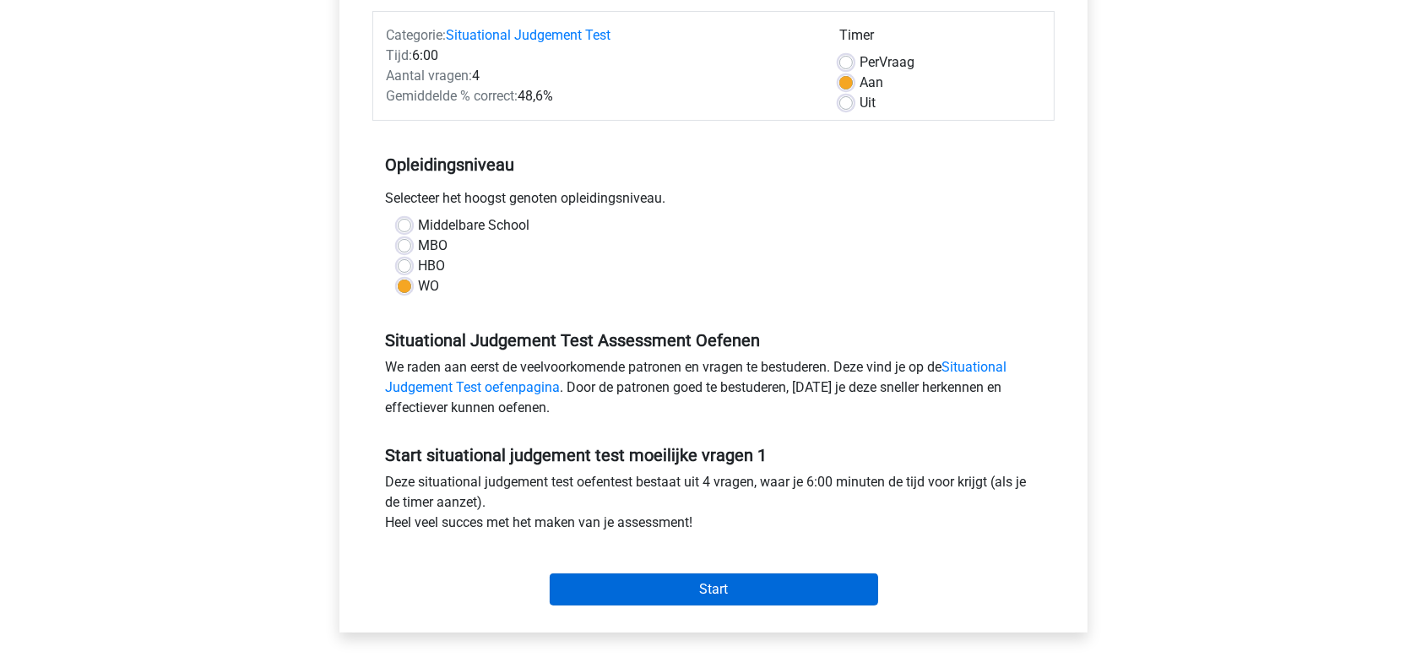
scroll to position [338, 0]
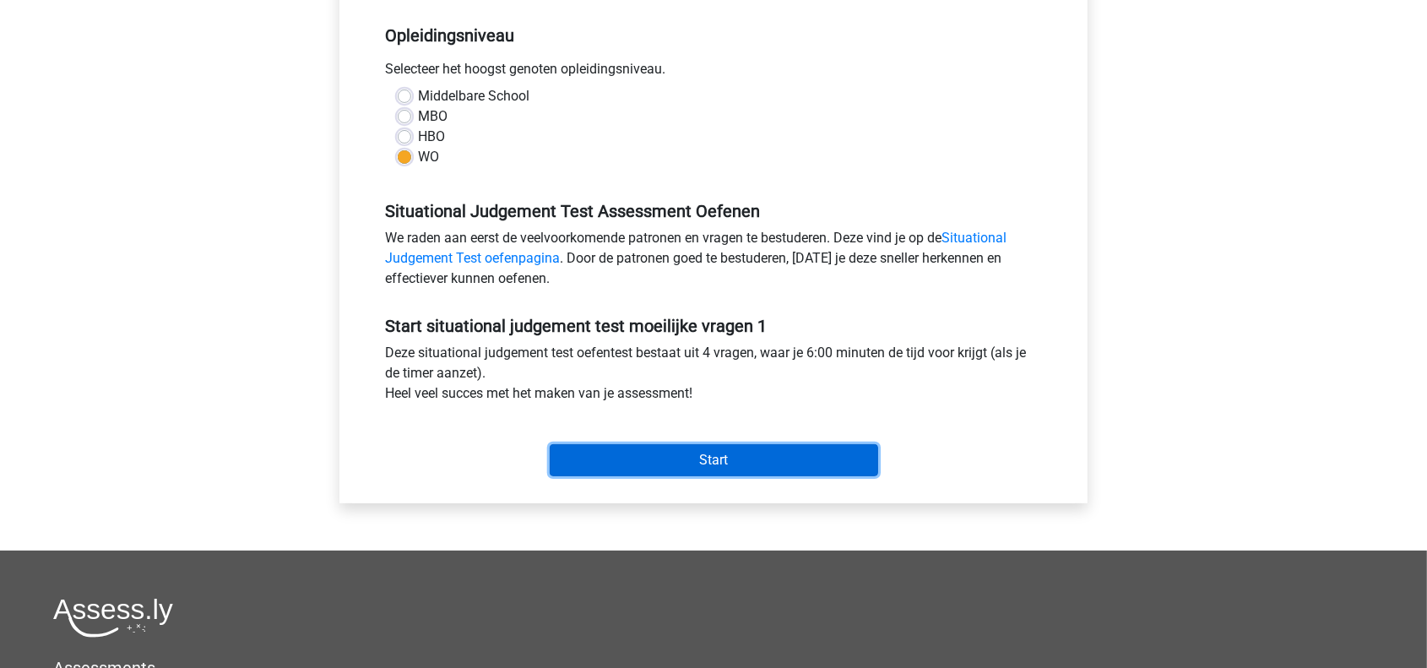
click at [780, 470] on input "Start" at bounding box center [714, 460] width 328 height 32
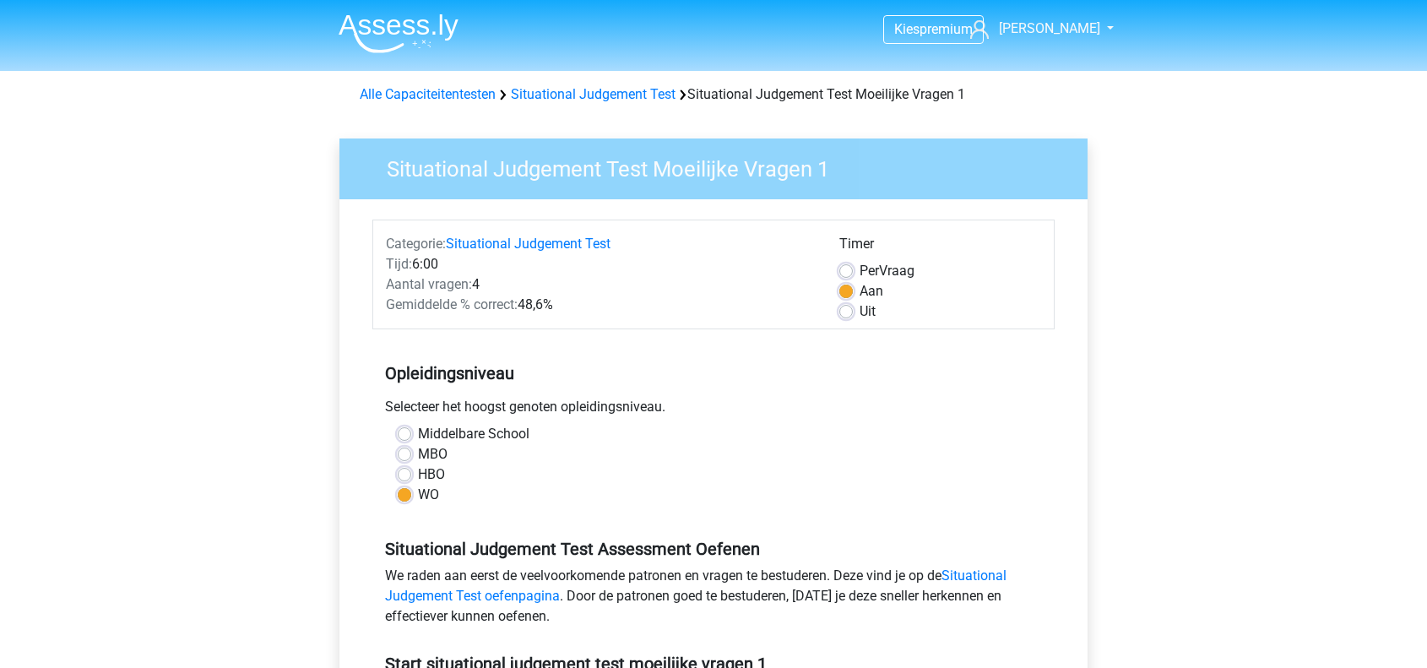
scroll to position [338, 0]
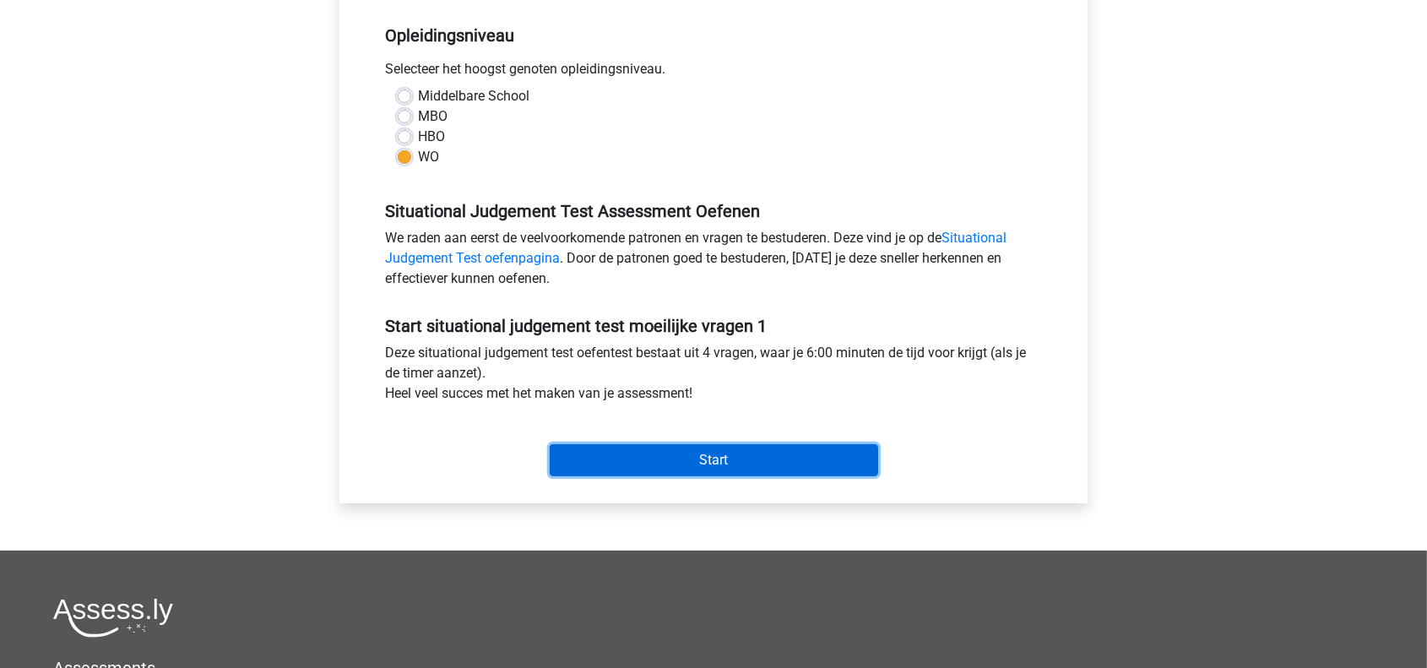
click at [726, 462] on input "Start" at bounding box center [714, 460] width 328 height 32
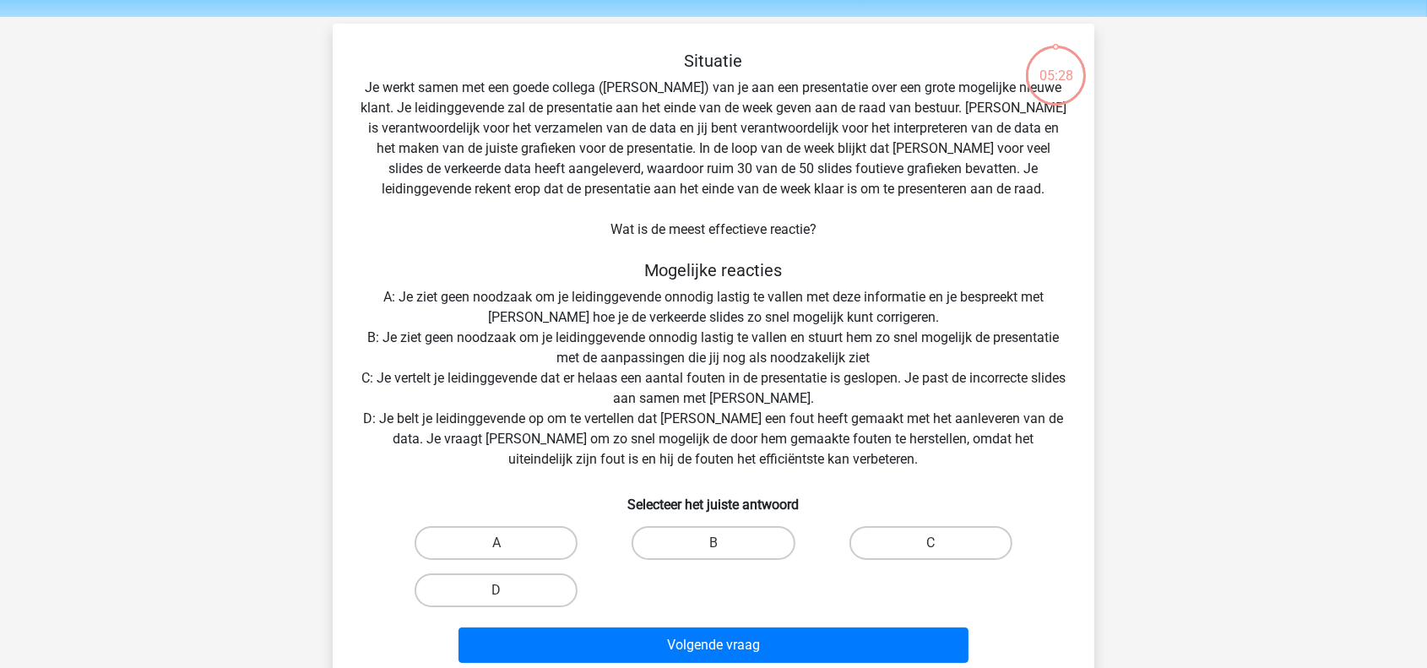
scroll to position [84, 0]
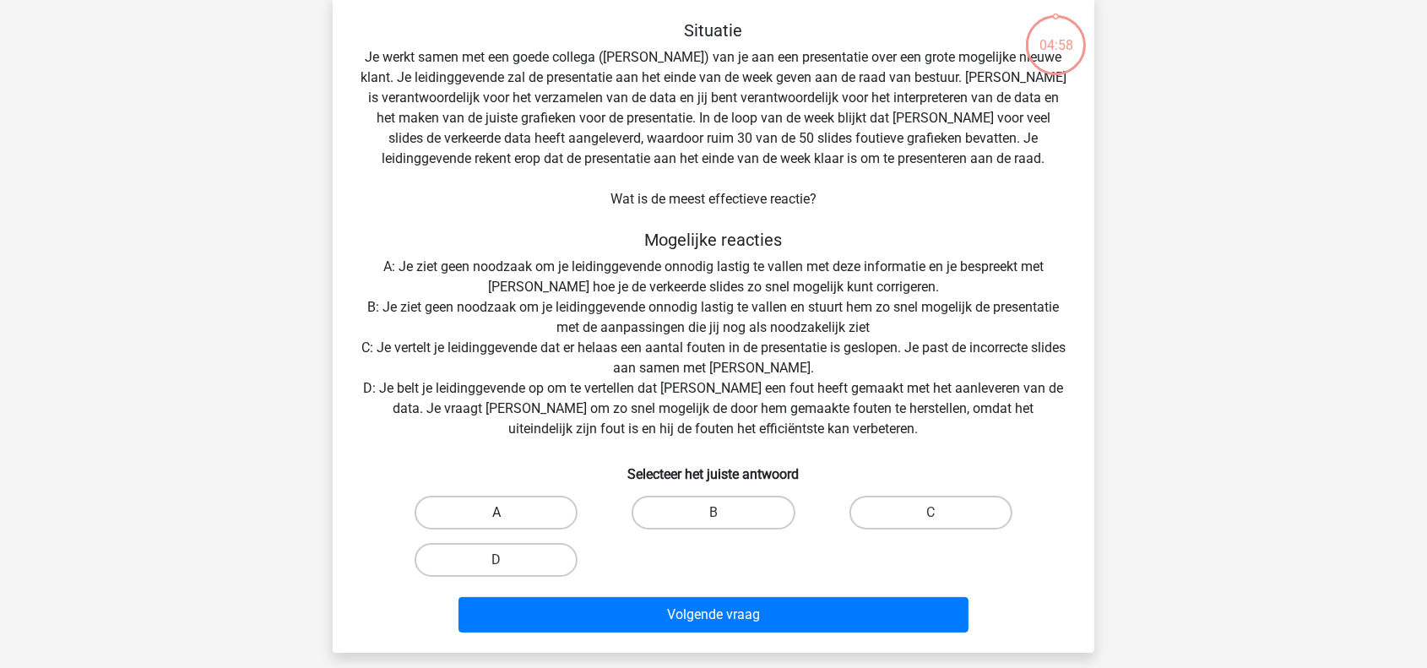
click at [503, 510] on label "A" at bounding box center [496, 513] width 163 height 34
click at [503, 513] on input "A" at bounding box center [502, 518] width 11 height 11
radio input "true"
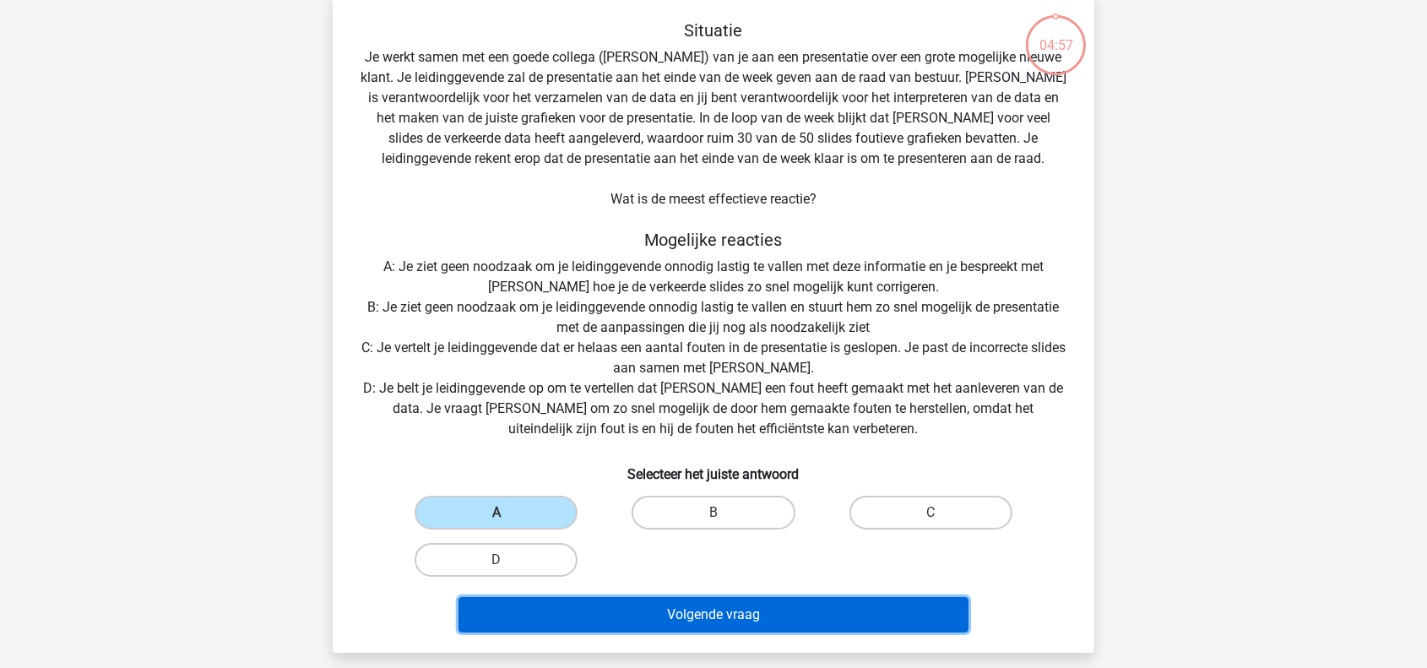
click at [769, 624] on button "Volgende vraag" at bounding box center [714, 614] width 511 height 35
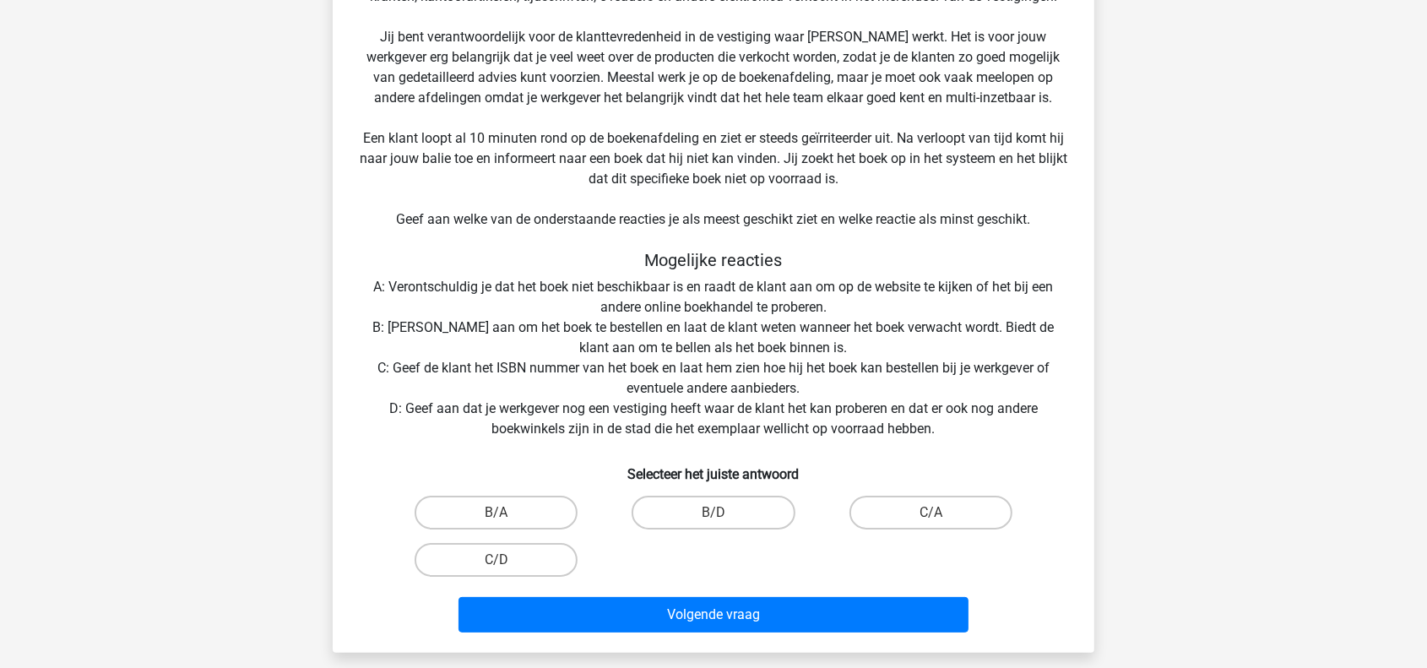
scroll to position [253, 0]
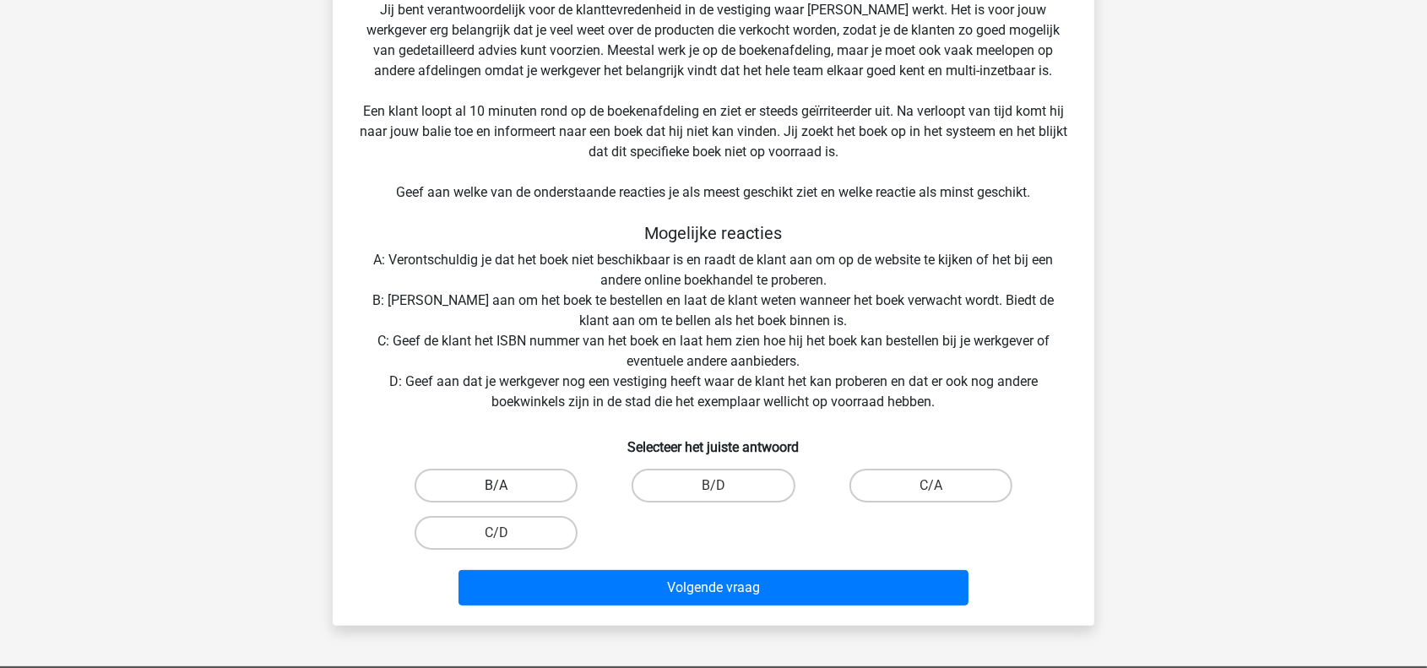
click at [537, 490] on label "B/A" at bounding box center [496, 486] width 163 height 34
click at [508, 490] on input "B/A" at bounding box center [502, 491] width 11 height 11
radio input "true"
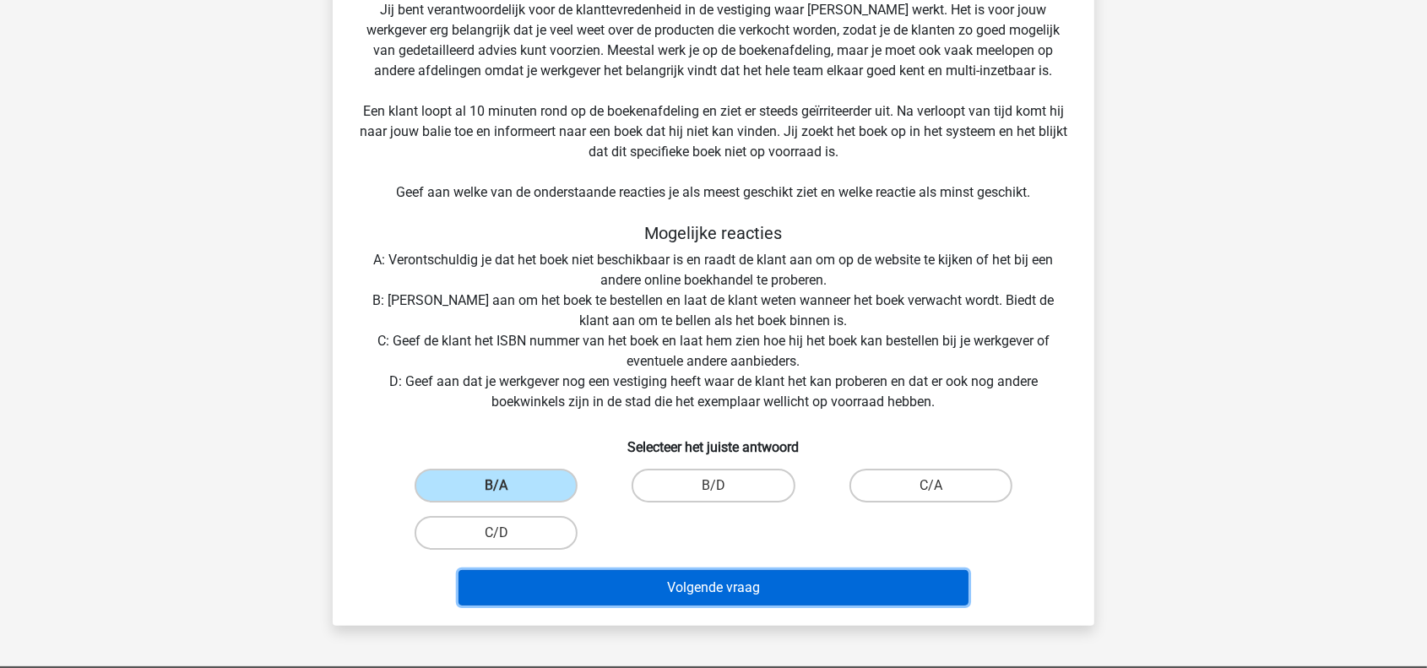
click at [683, 595] on button "Volgende vraag" at bounding box center [714, 587] width 511 height 35
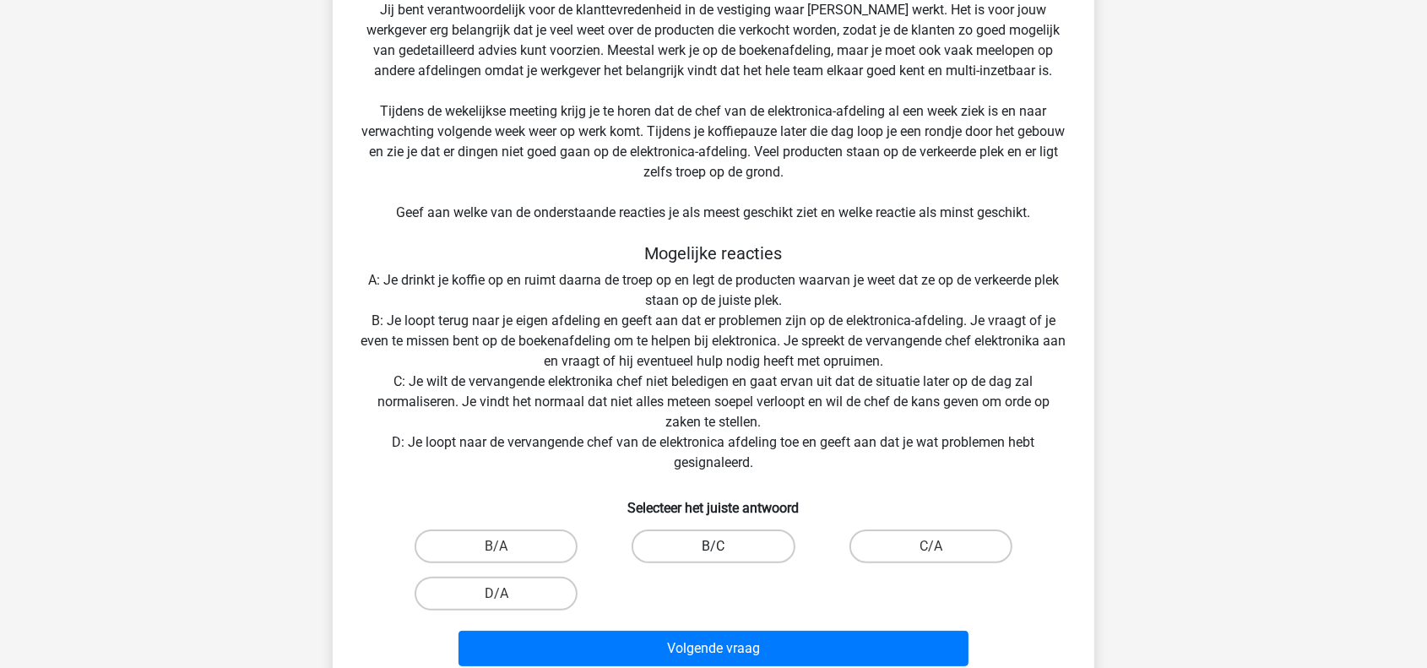
click at [687, 550] on label "B/C" at bounding box center [713, 546] width 163 height 34
click at [714, 550] on input "B/C" at bounding box center [719, 551] width 11 height 11
radio input "true"
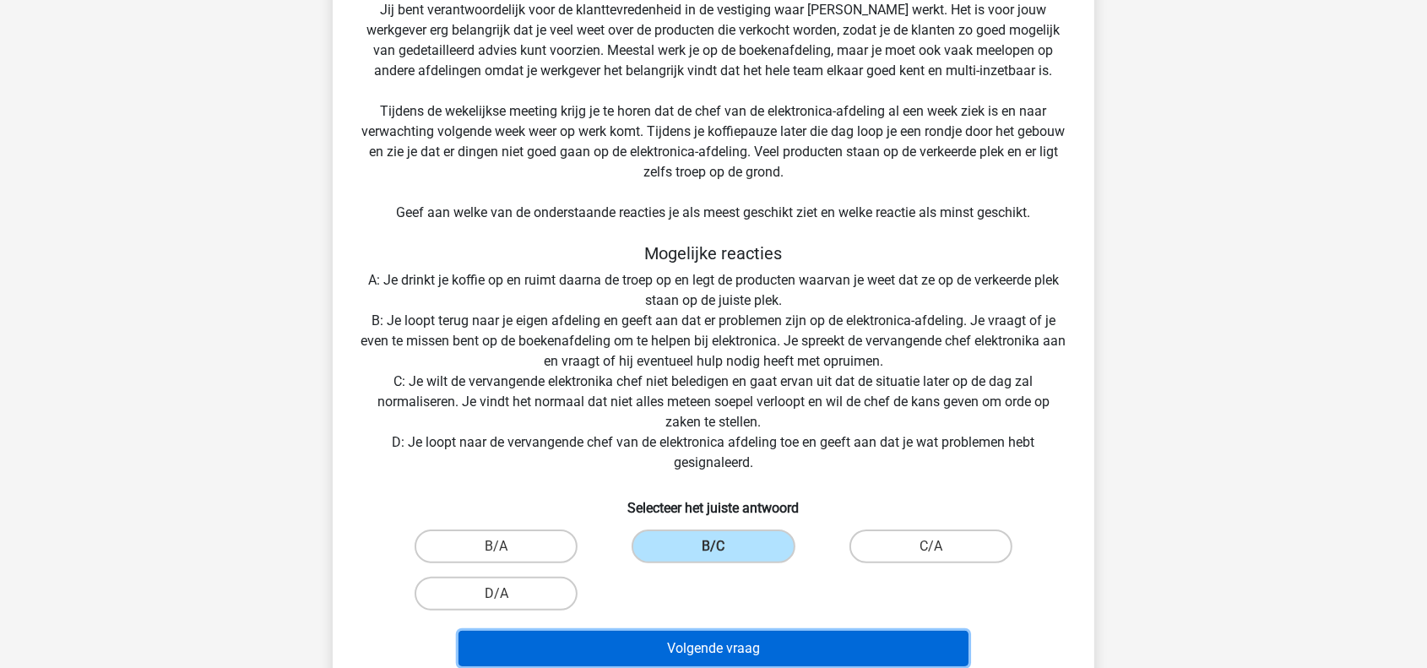
click at [723, 658] on button "Volgende vraag" at bounding box center [714, 648] width 511 height 35
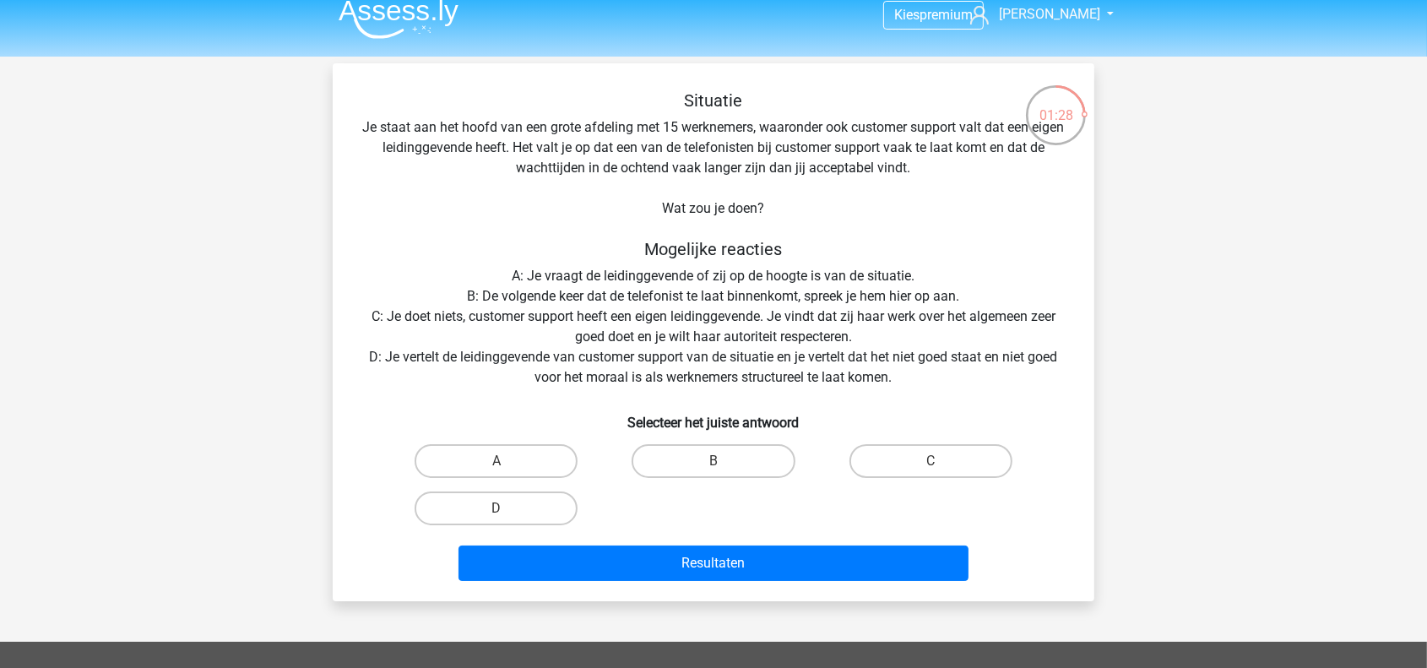
scroll to position [0, 0]
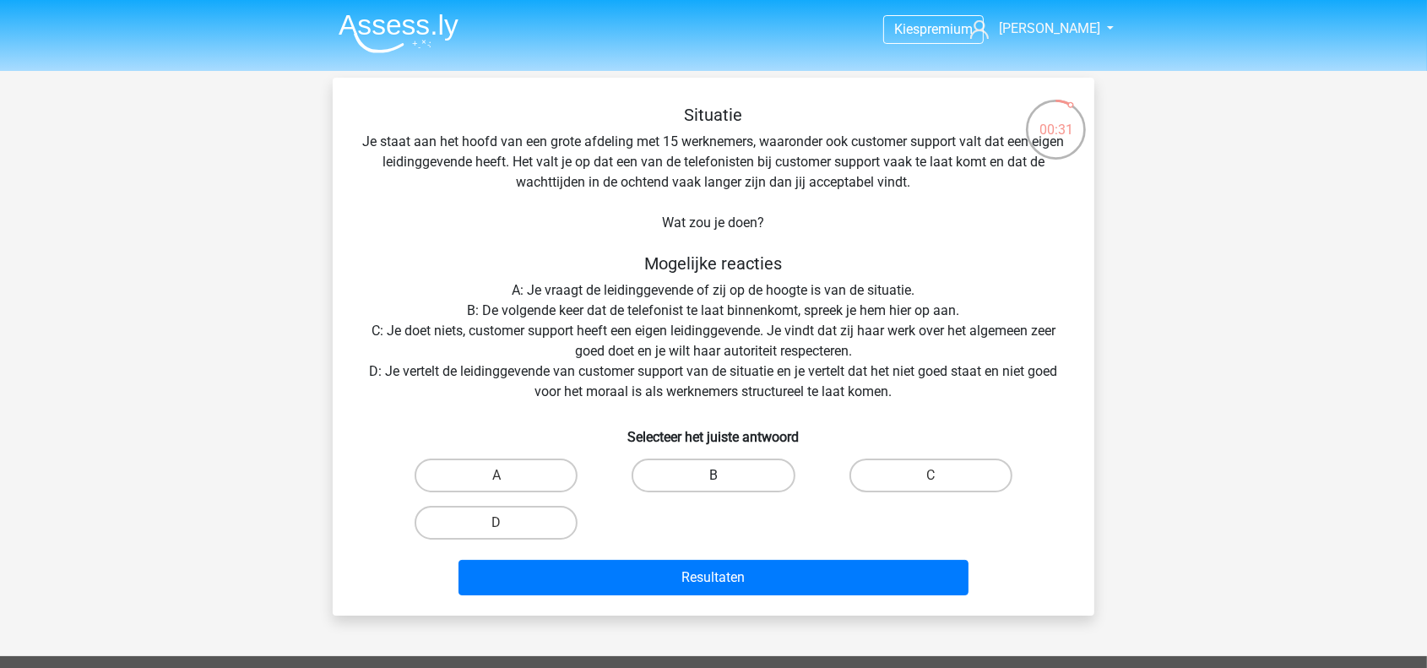
click at [698, 469] on label "B" at bounding box center [713, 476] width 163 height 34
click at [714, 475] on input "B" at bounding box center [719, 480] width 11 height 11
radio input "true"
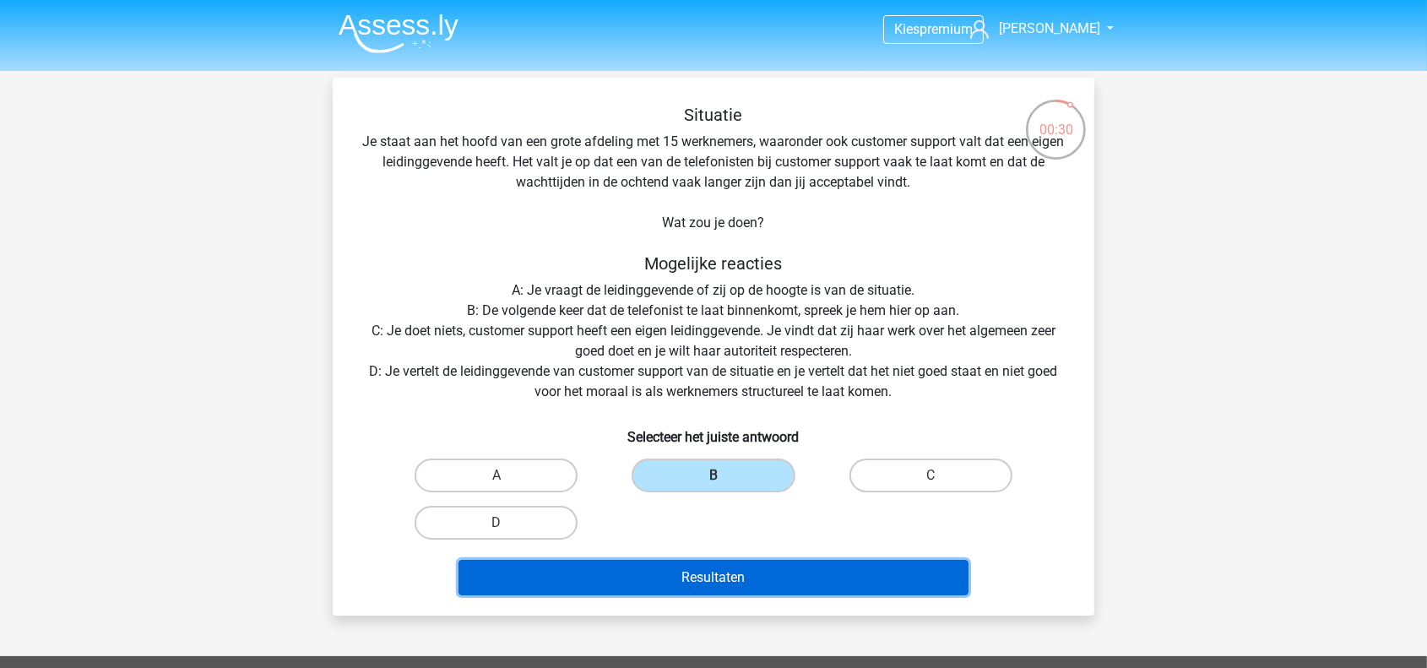
click at [709, 577] on button "Resultaten" at bounding box center [714, 577] width 511 height 35
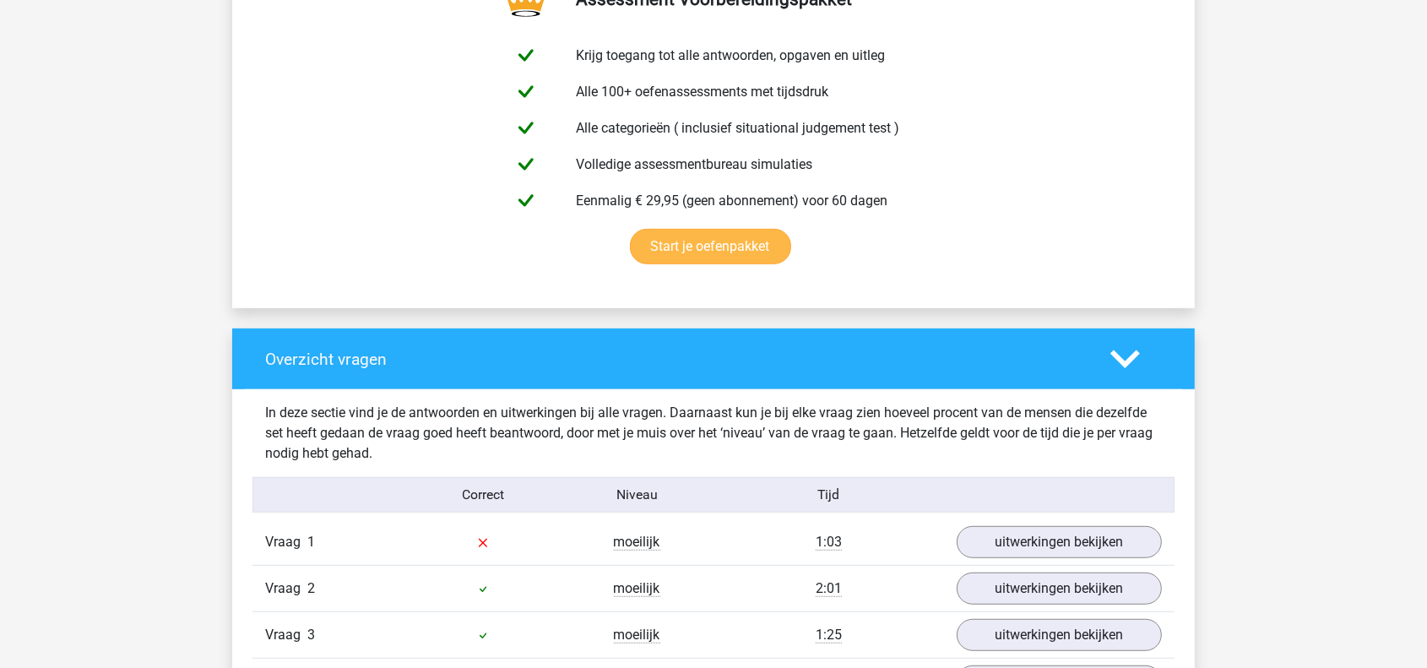
scroll to position [1013, 0]
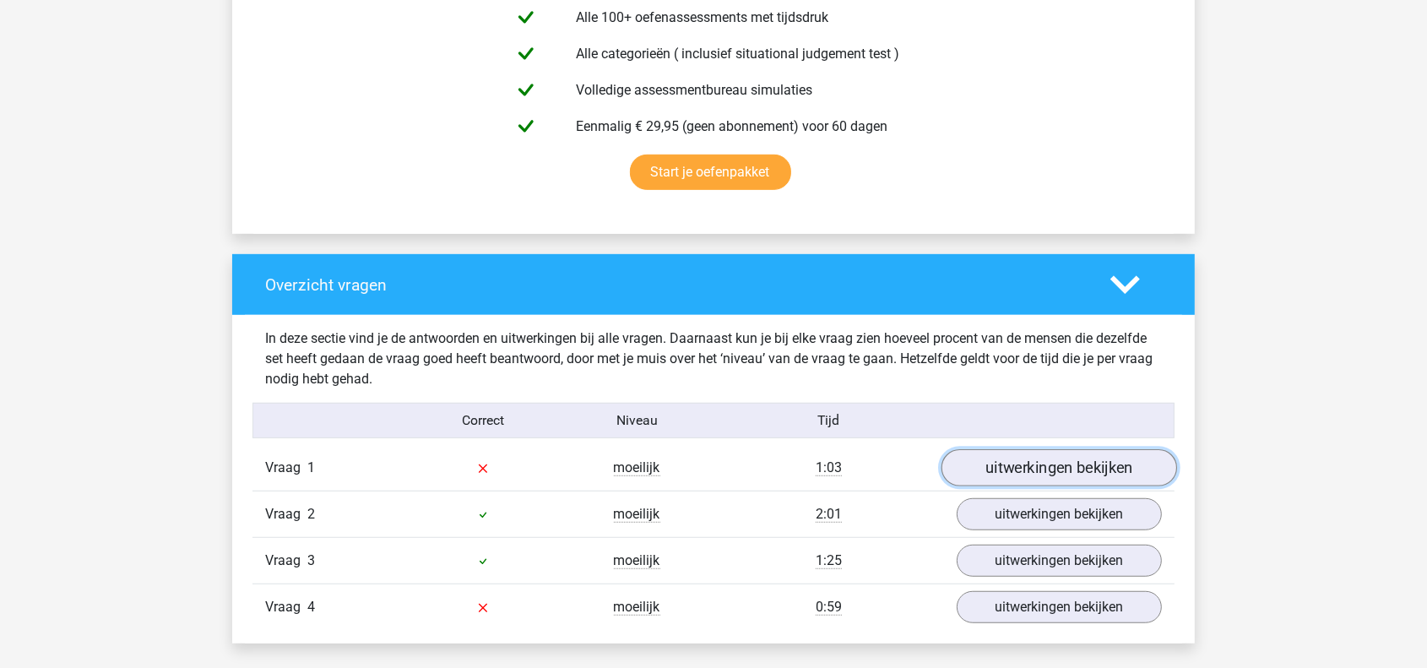
click at [1038, 474] on link "uitwerkingen bekijken" at bounding box center [1060, 467] width 236 height 37
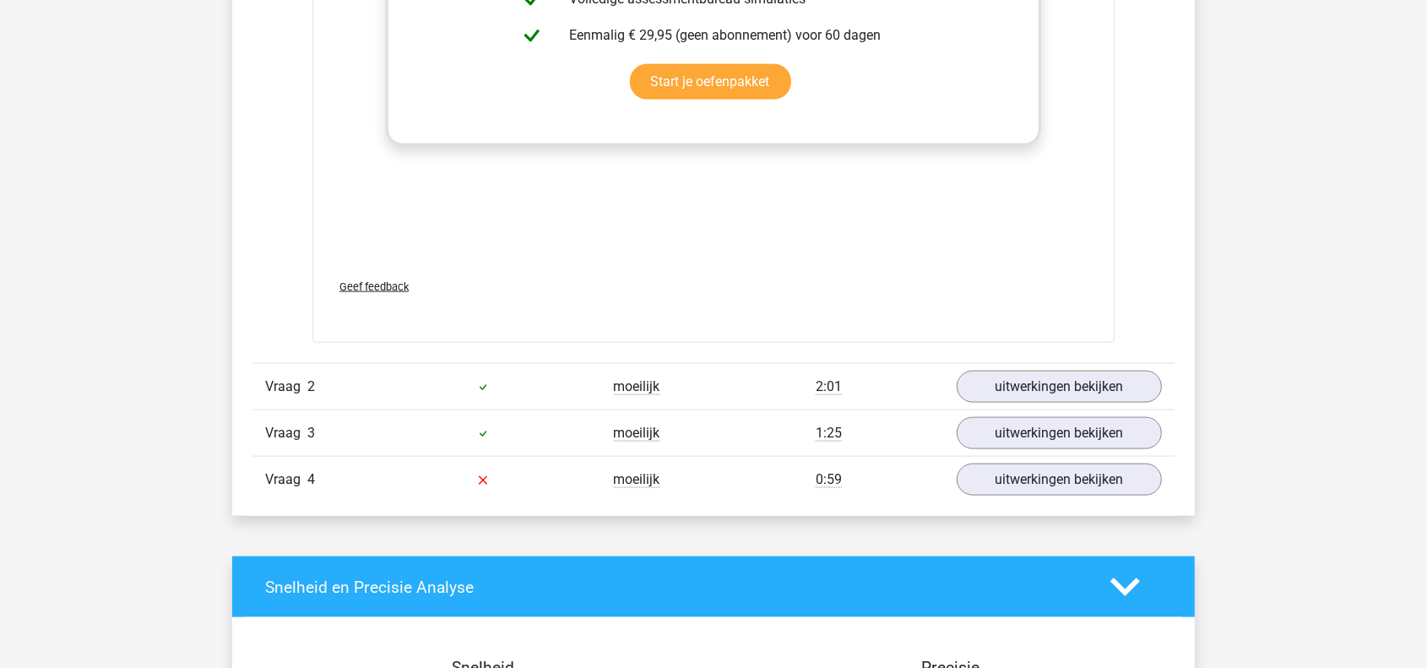
scroll to position [2364, 0]
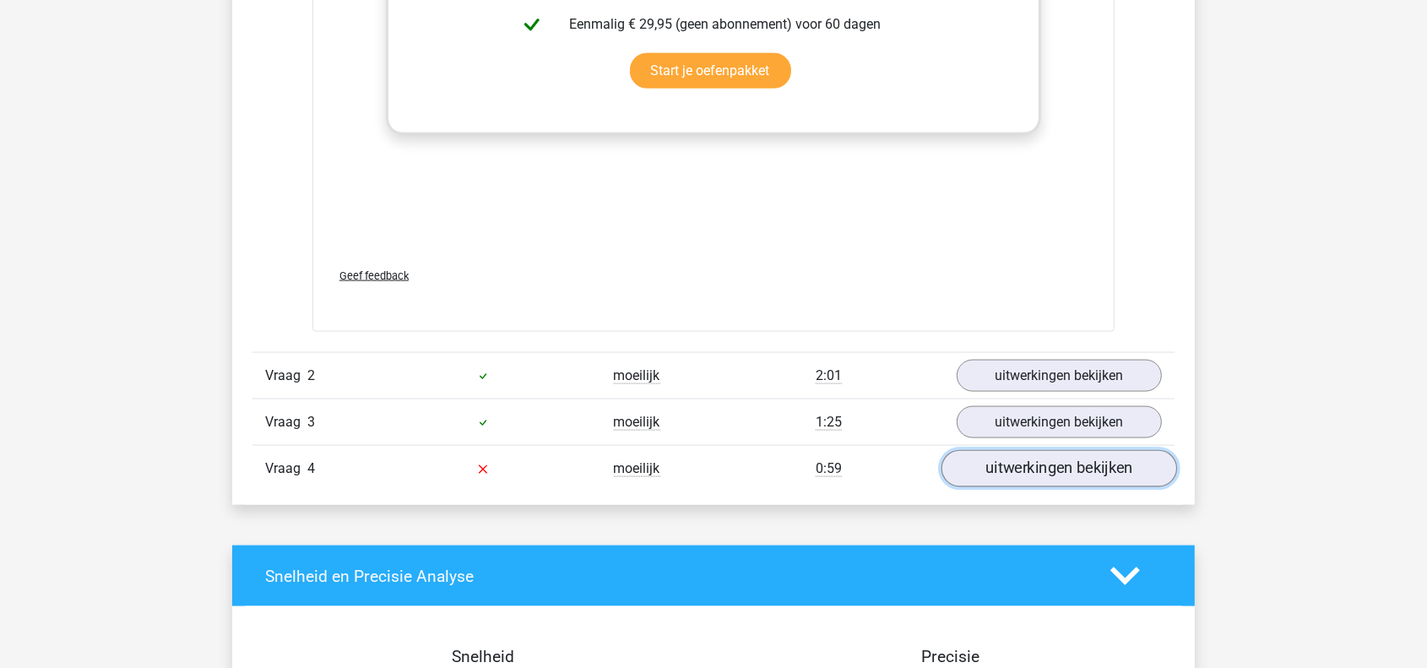
click at [1121, 474] on link "uitwerkingen bekijken" at bounding box center [1060, 468] width 236 height 37
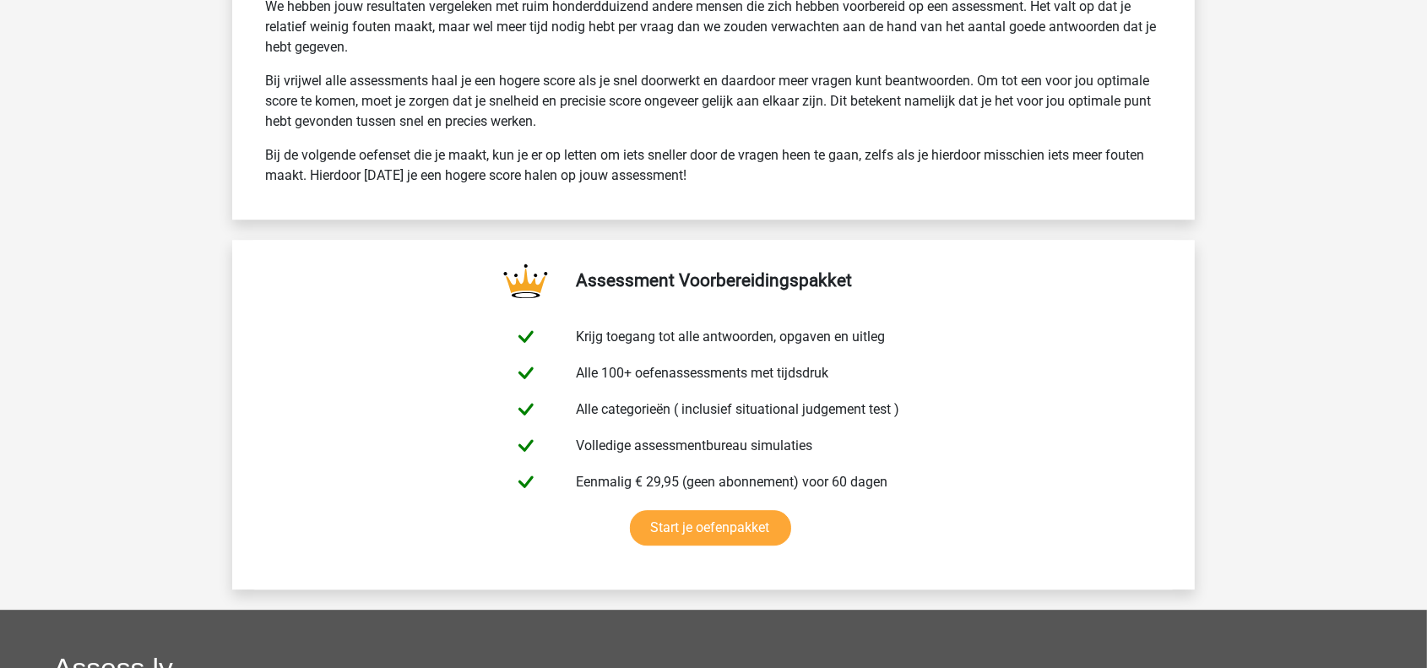
scroll to position [4977, 0]
